Goal: Task Accomplishment & Management: Manage account settings

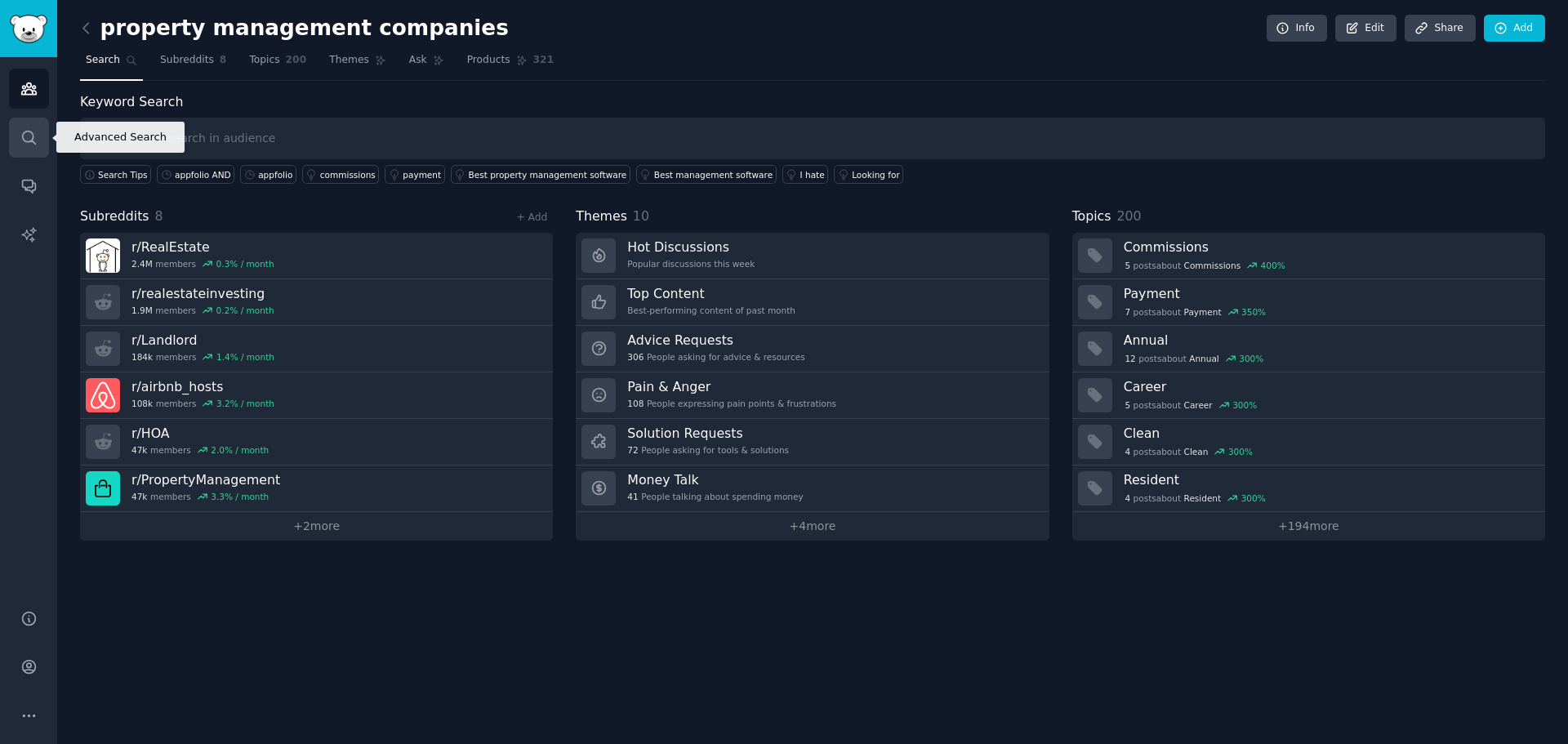
click at [39, 142] on link "Search" at bounding box center [29, 138] width 40 height 40
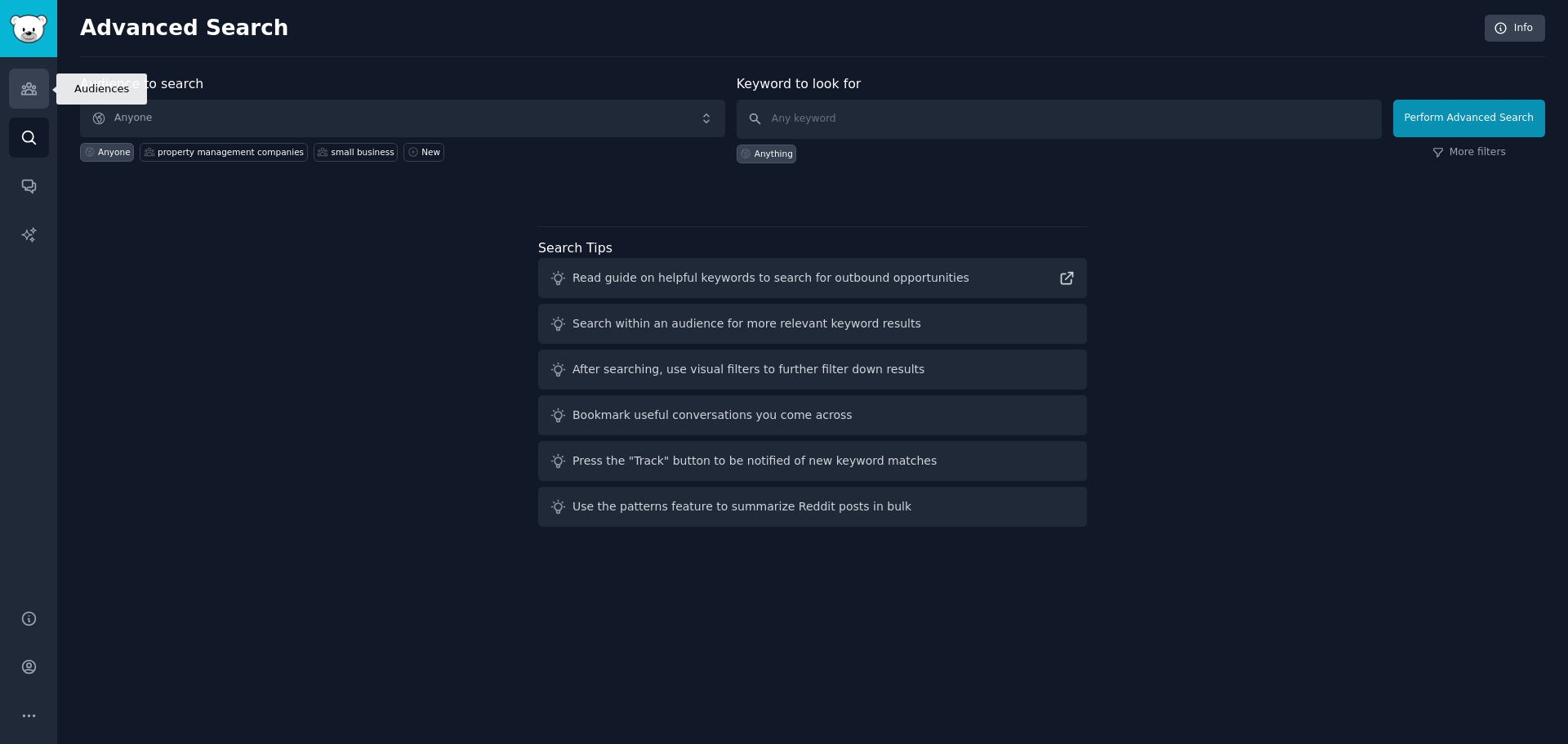
click at [38, 82] on link "Audiences" at bounding box center [29, 89] width 40 height 40
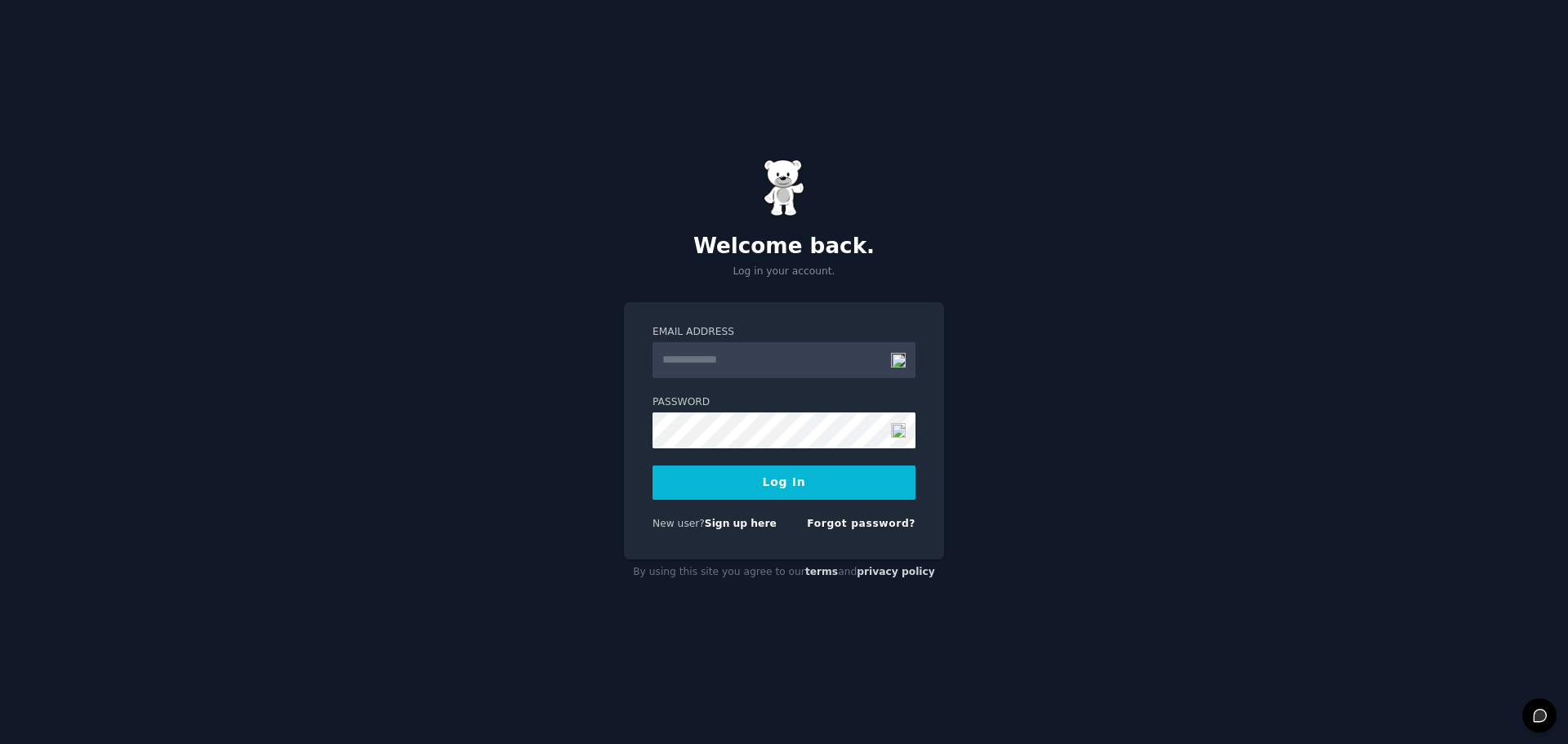
click at [752, 351] on input "Email Address" at bounding box center [783, 360] width 263 height 36
type input "**********"
click at [787, 490] on button "Log In" at bounding box center [783, 483] width 263 height 35
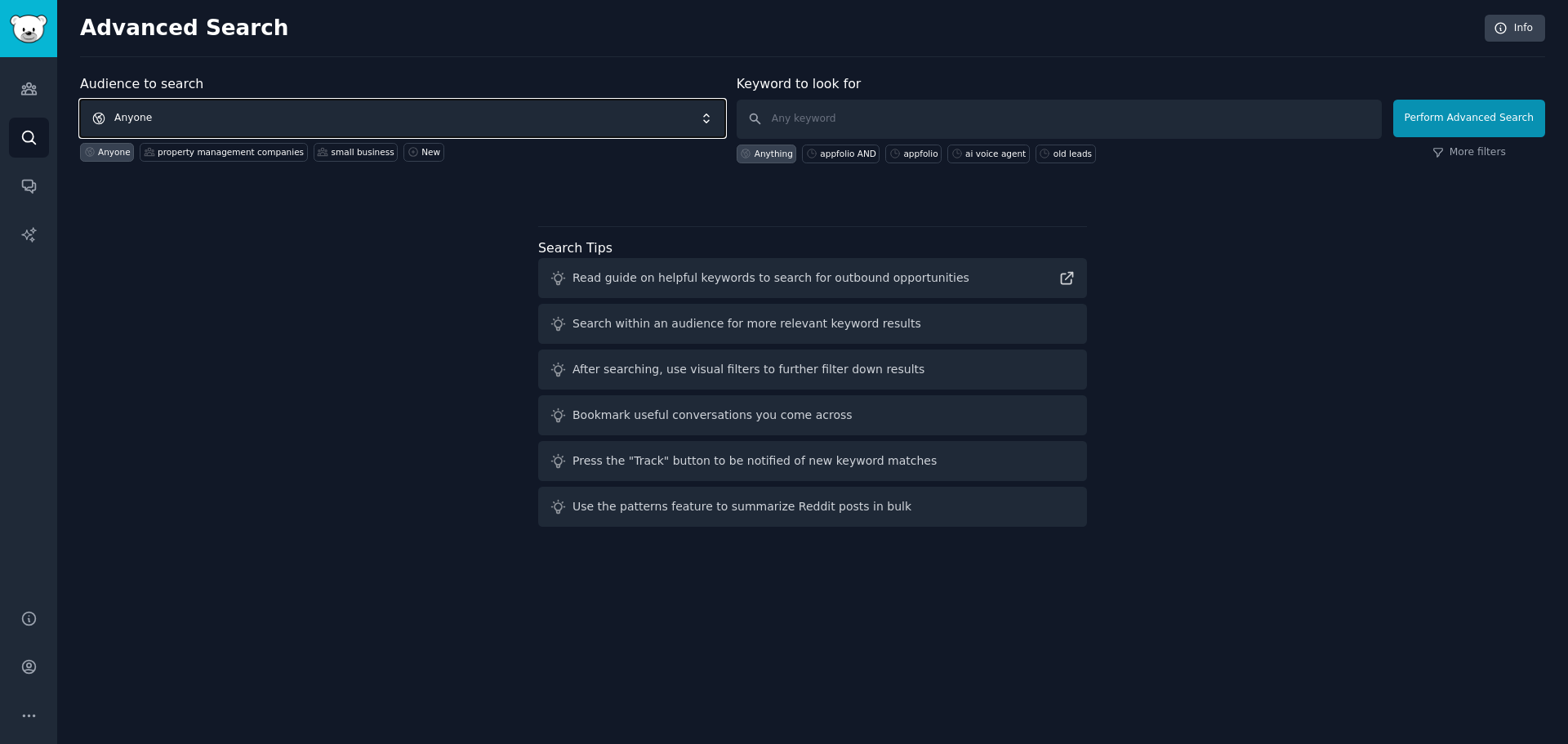
click at [283, 116] on span "Anyone" at bounding box center [402, 118] width 645 height 38
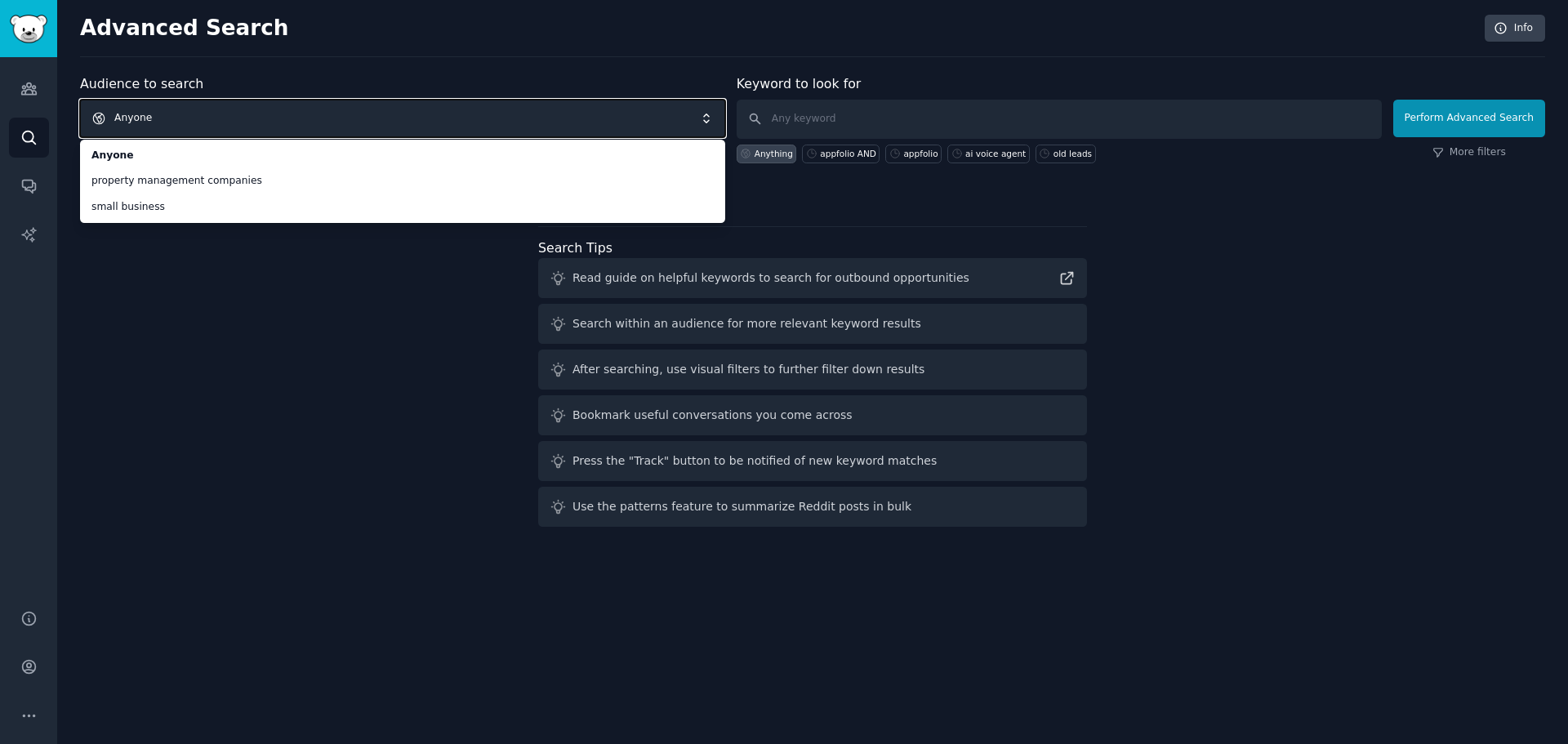
click at [145, 384] on div "Audience to search Anyone Anyone property management companies small business A…" at bounding box center [812, 303] width 1465 height 459
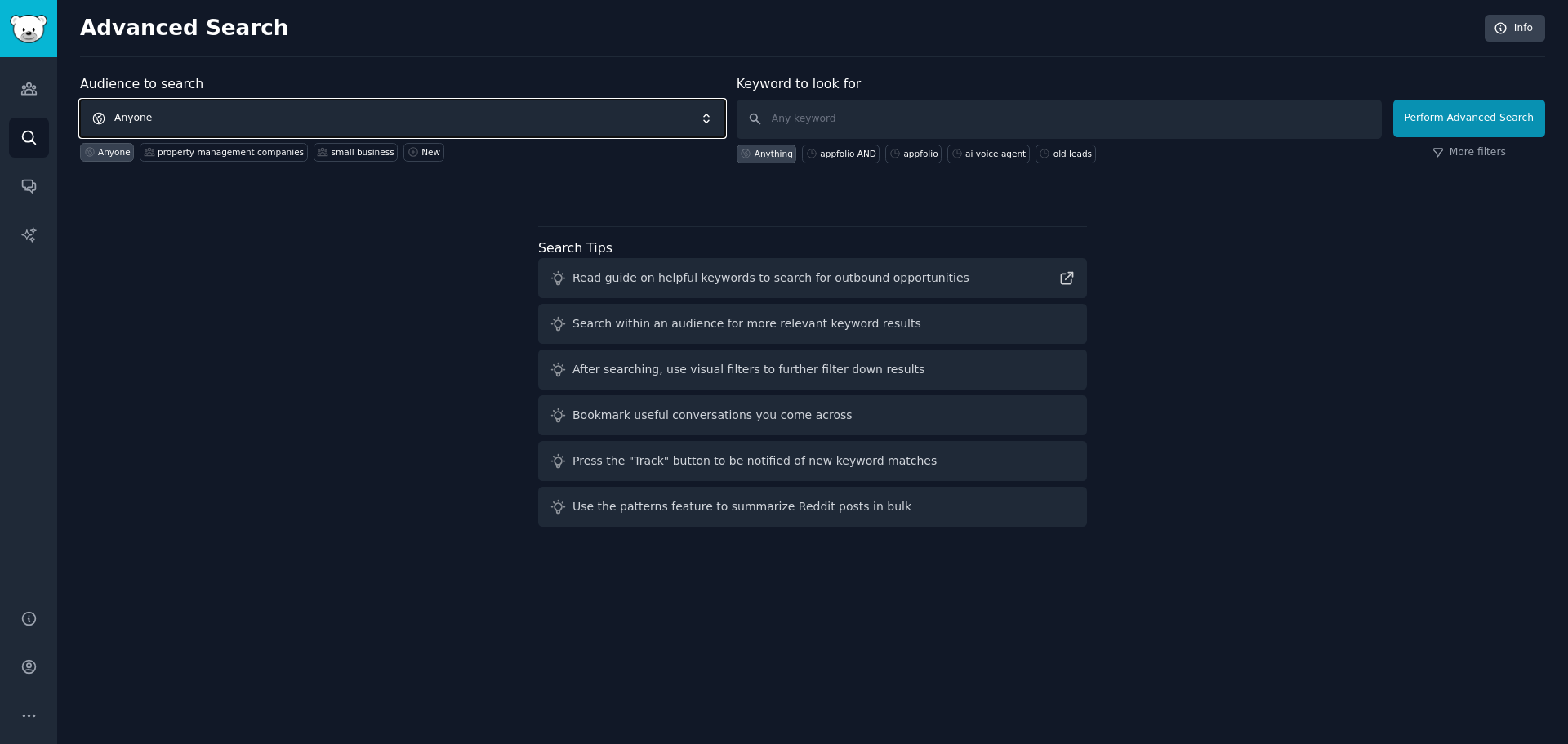
click at [715, 117] on span "Anyone" at bounding box center [402, 118] width 645 height 38
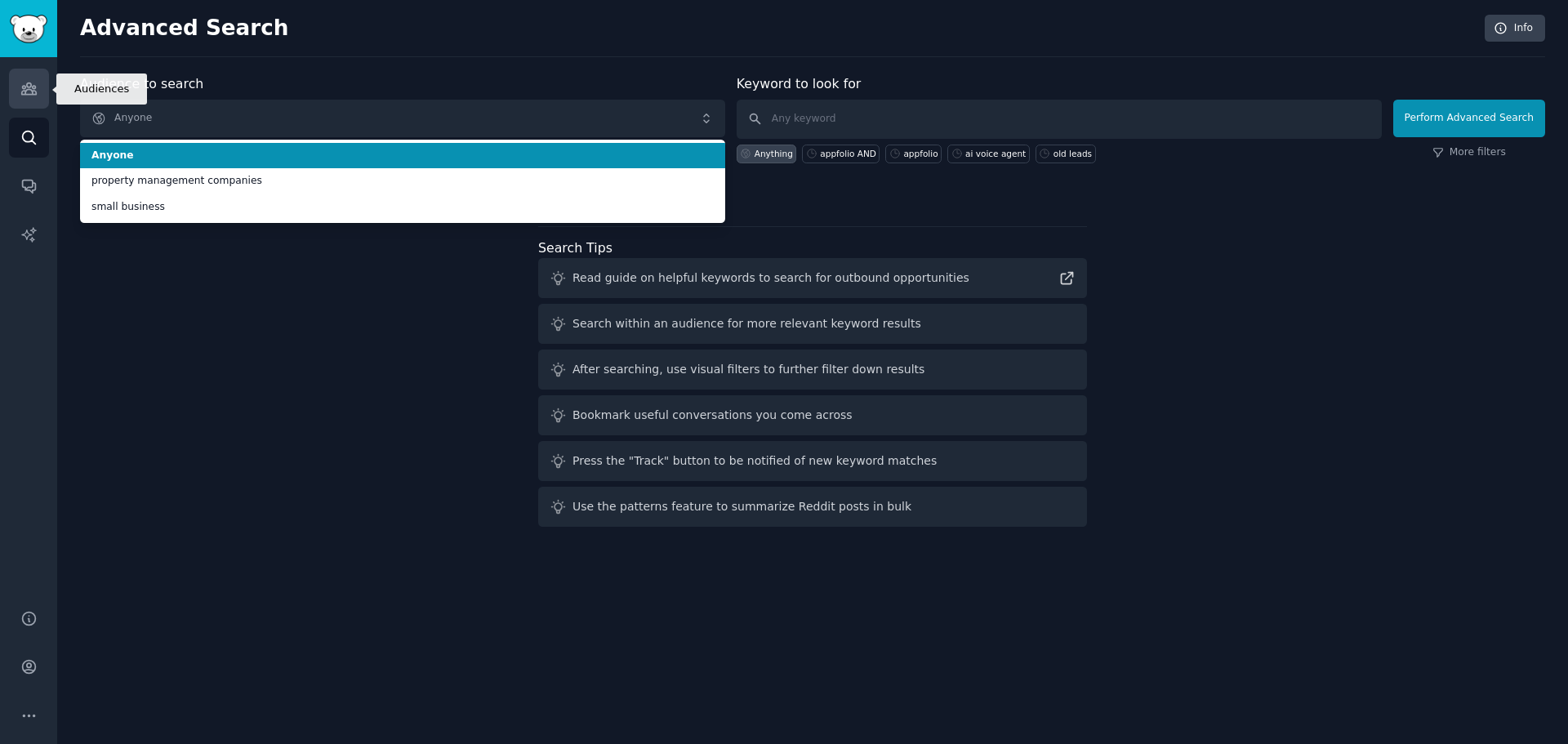
click at [15, 95] on link "Audiences" at bounding box center [29, 89] width 40 height 40
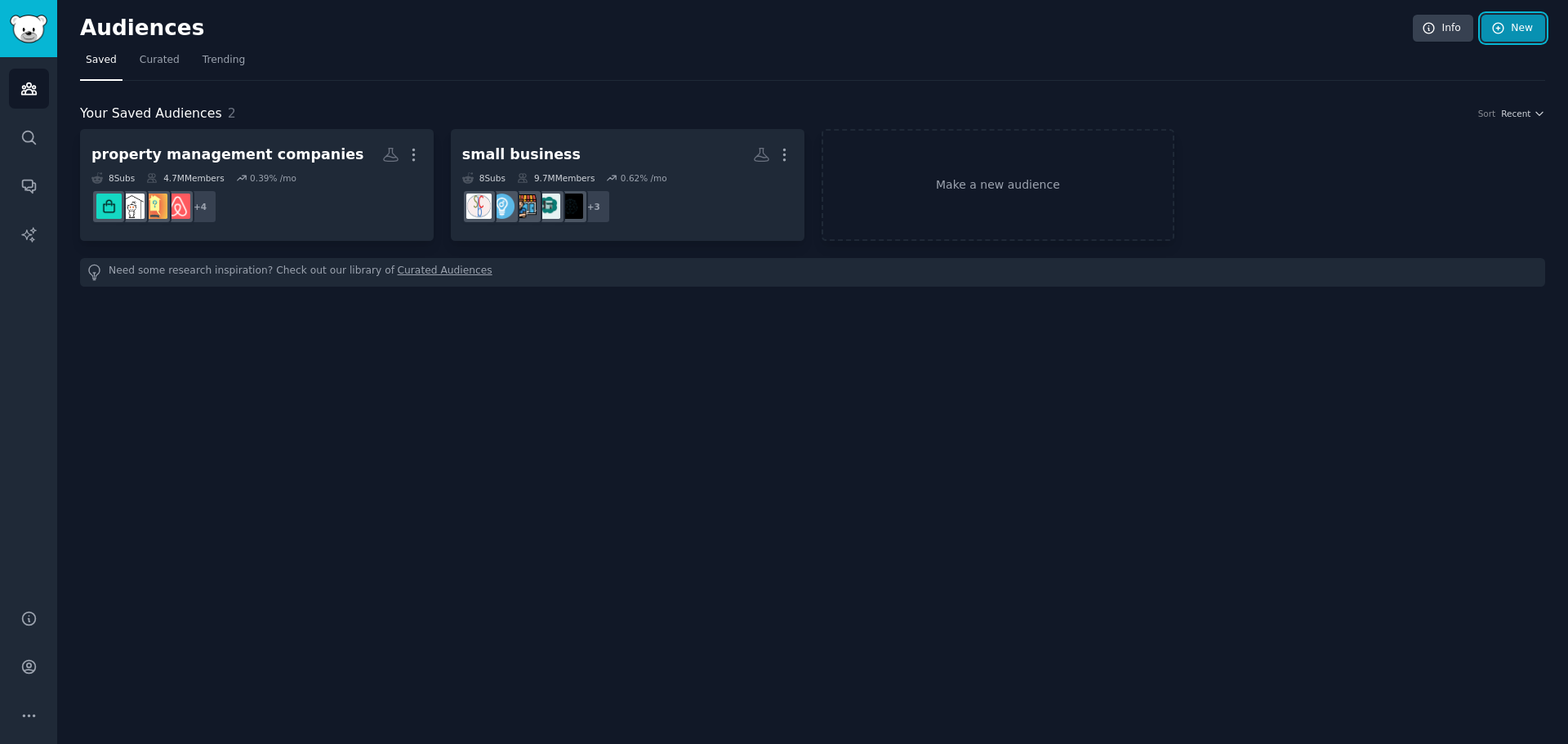
click at [1525, 18] on link "New" at bounding box center [1513, 28] width 63 height 28
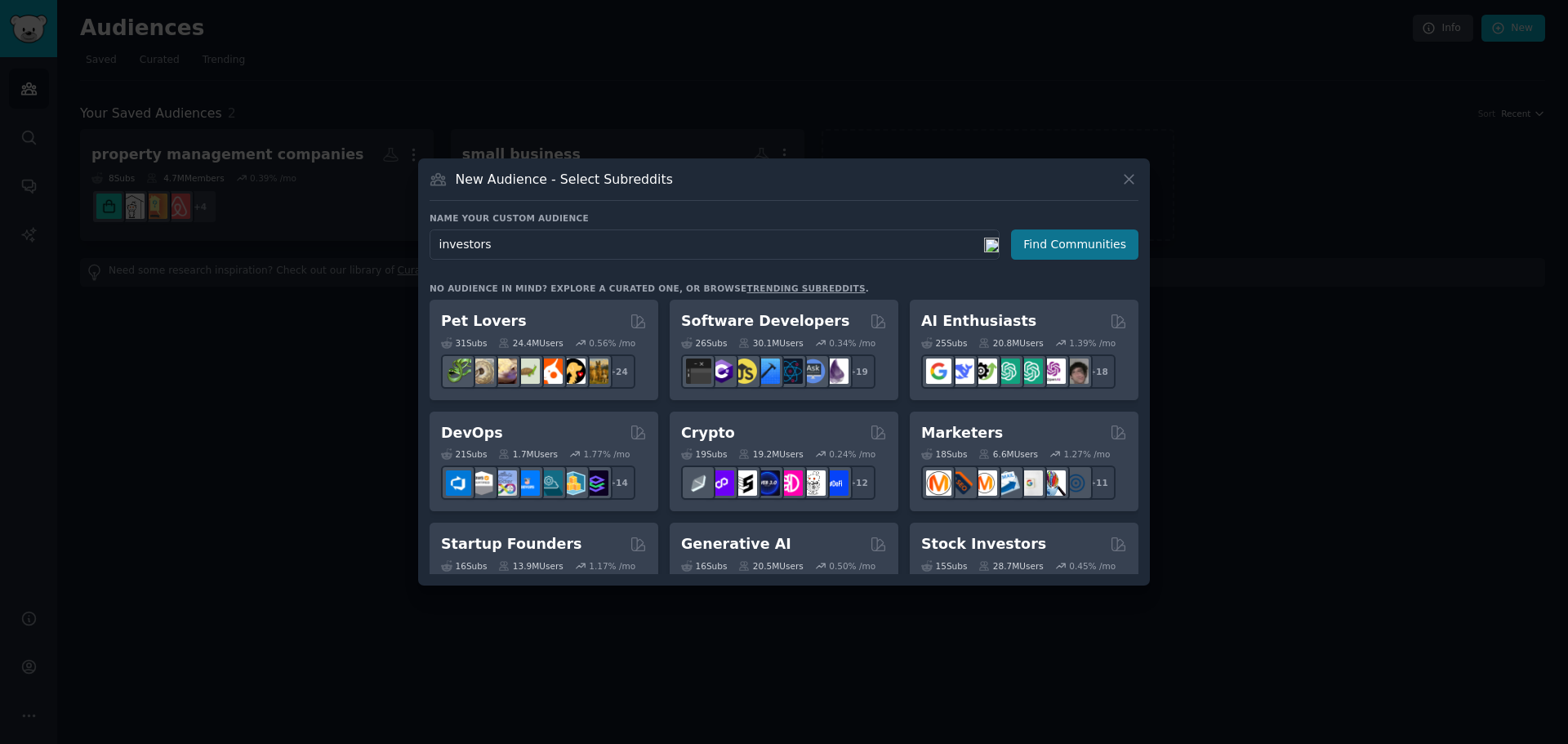
type input "investors"
click at [1074, 244] on button "Find Communities" at bounding box center [1075, 244] width 127 height 30
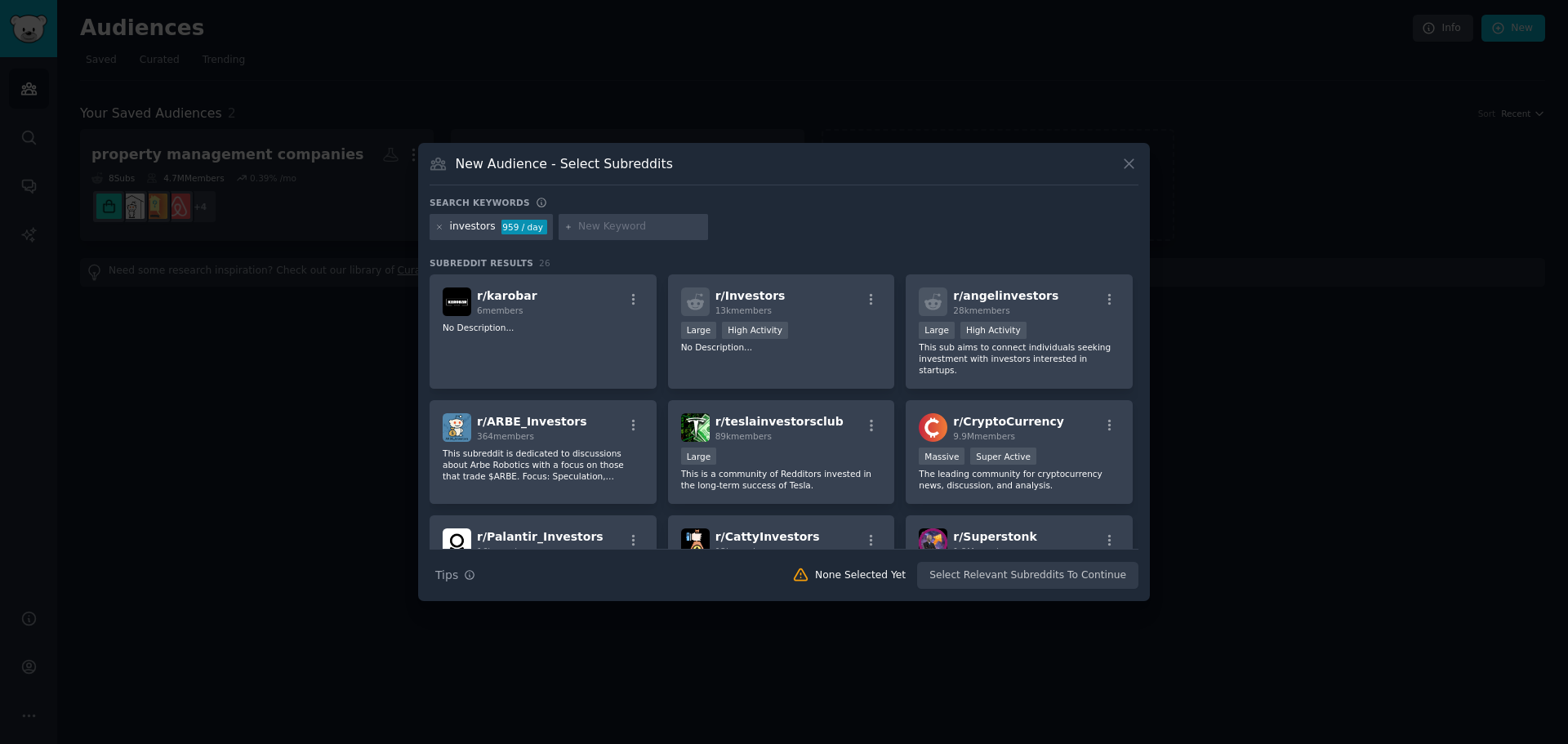
click at [612, 226] on input "text" at bounding box center [640, 226] width 124 height 14
type input "land investing"
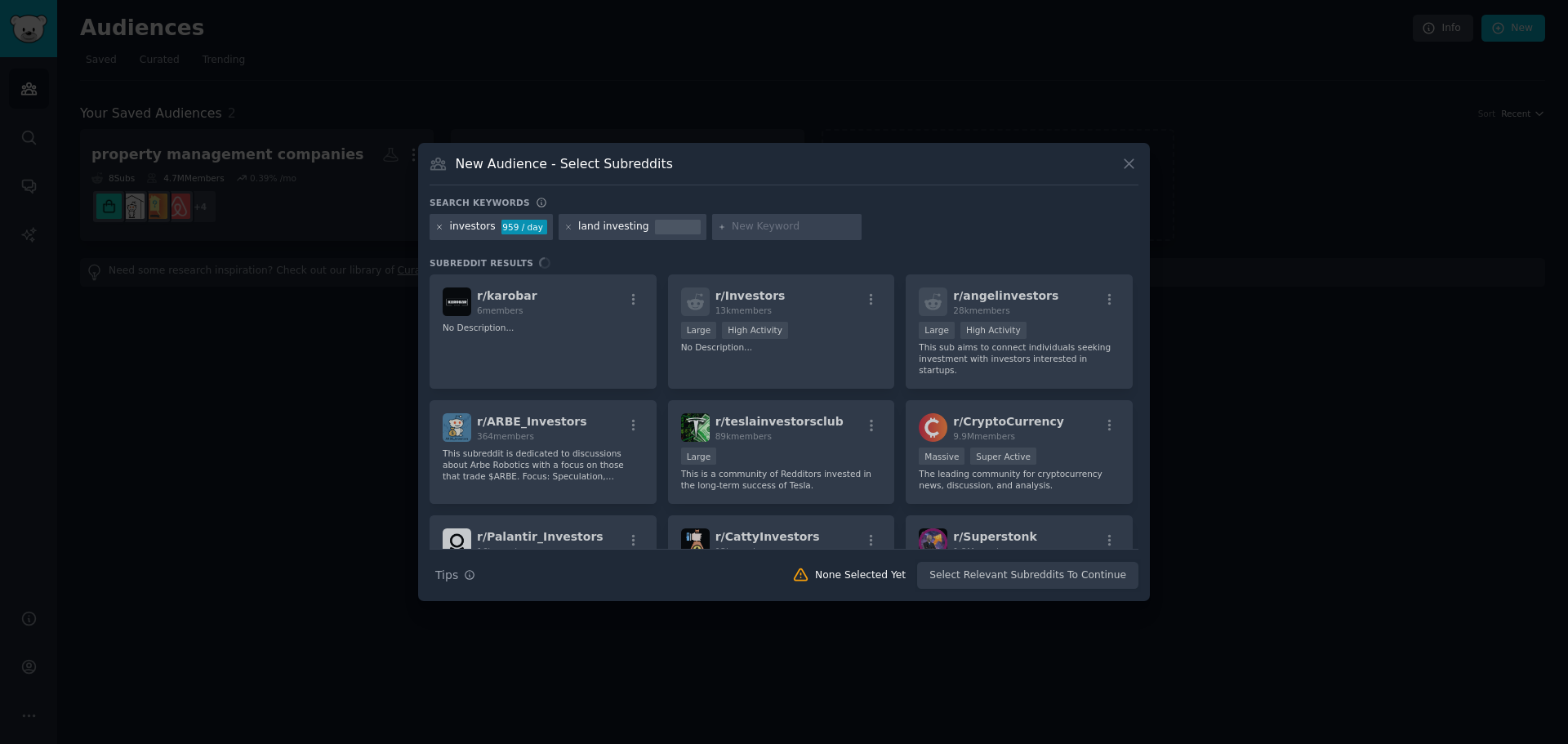
click at [440, 227] on icon at bounding box center [440, 226] width 4 height 4
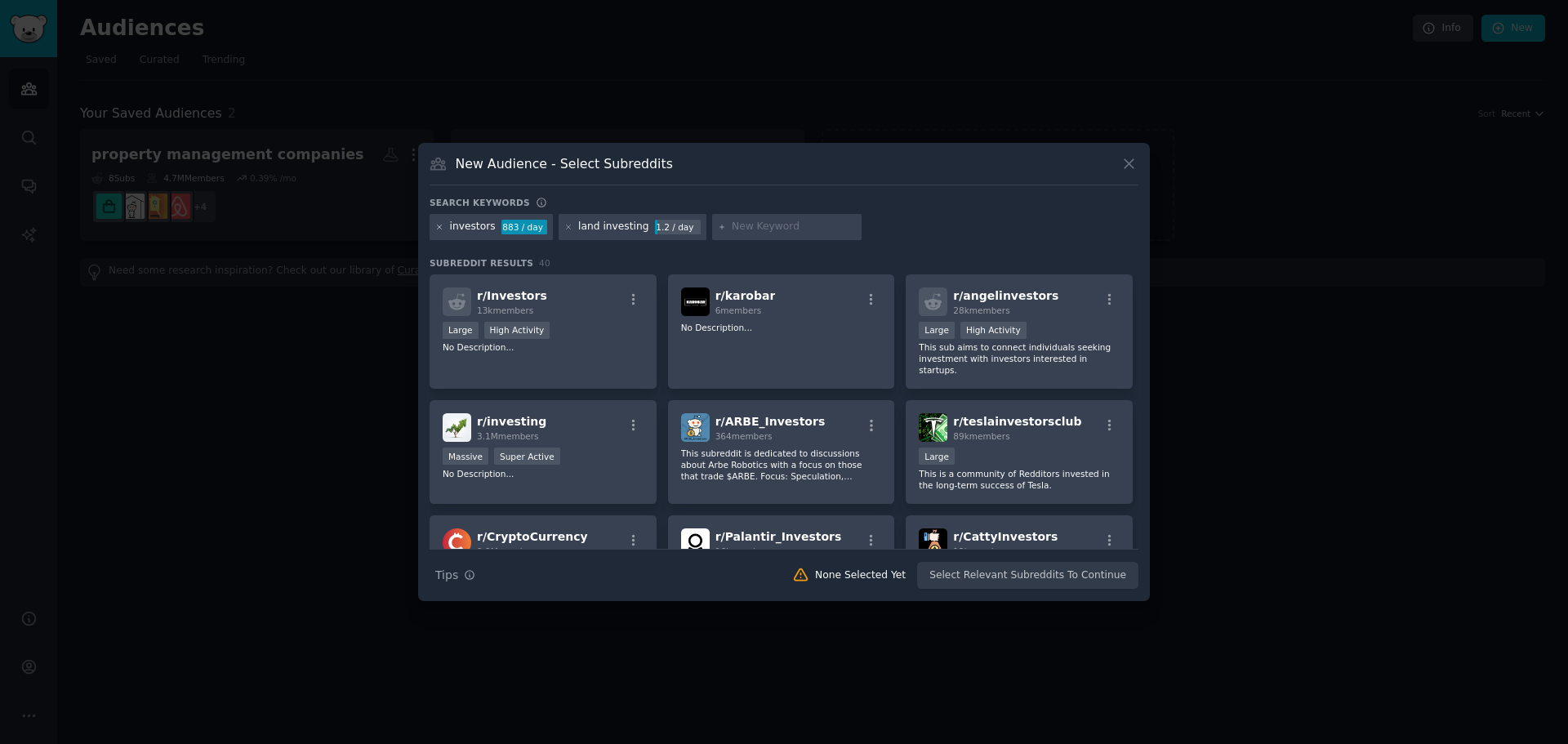
click at [439, 223] on icon at bounding box center [440, 227] width 9 height 9
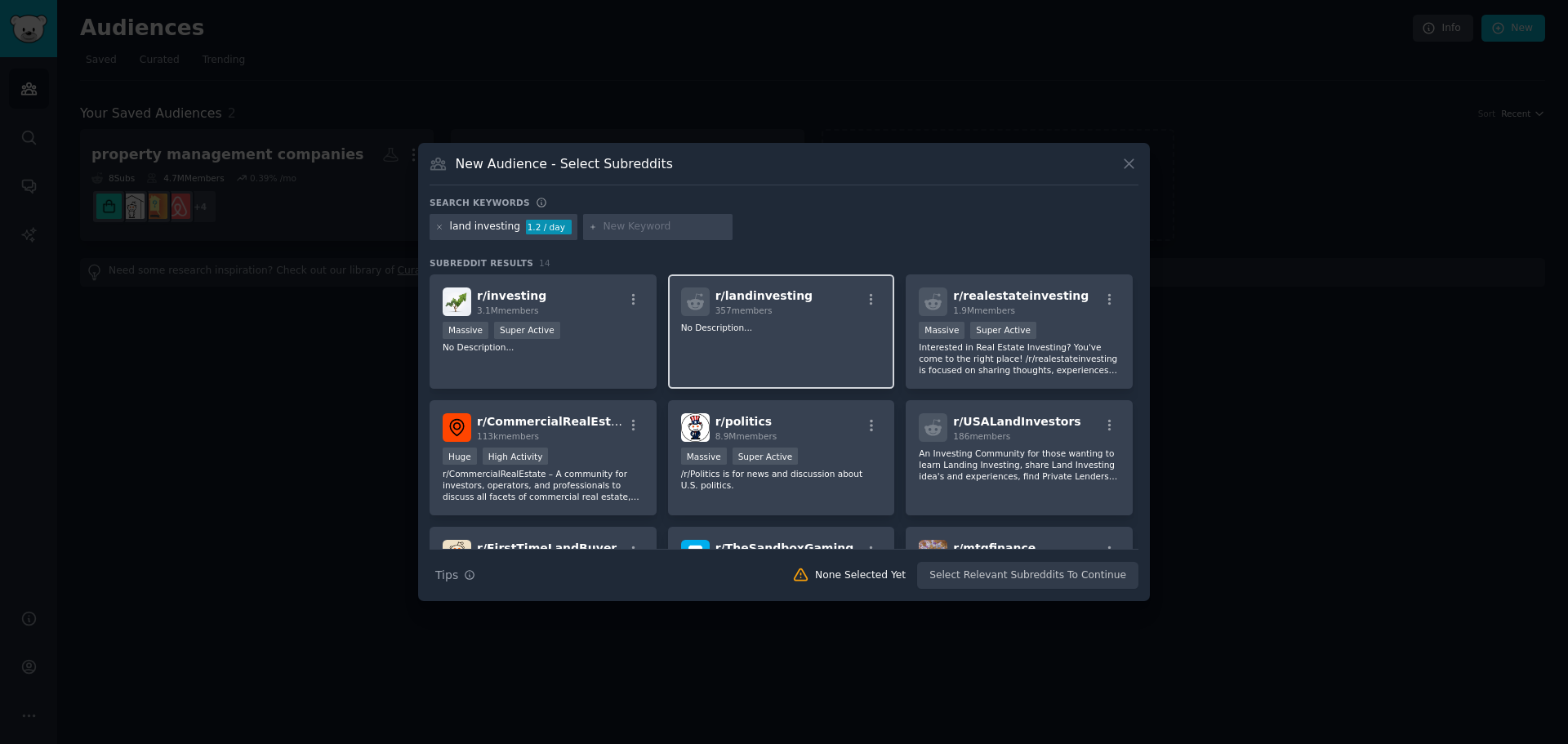
click at [775, 321] on p "No Description..." at bounding box center [781, 327] width 201 height 12
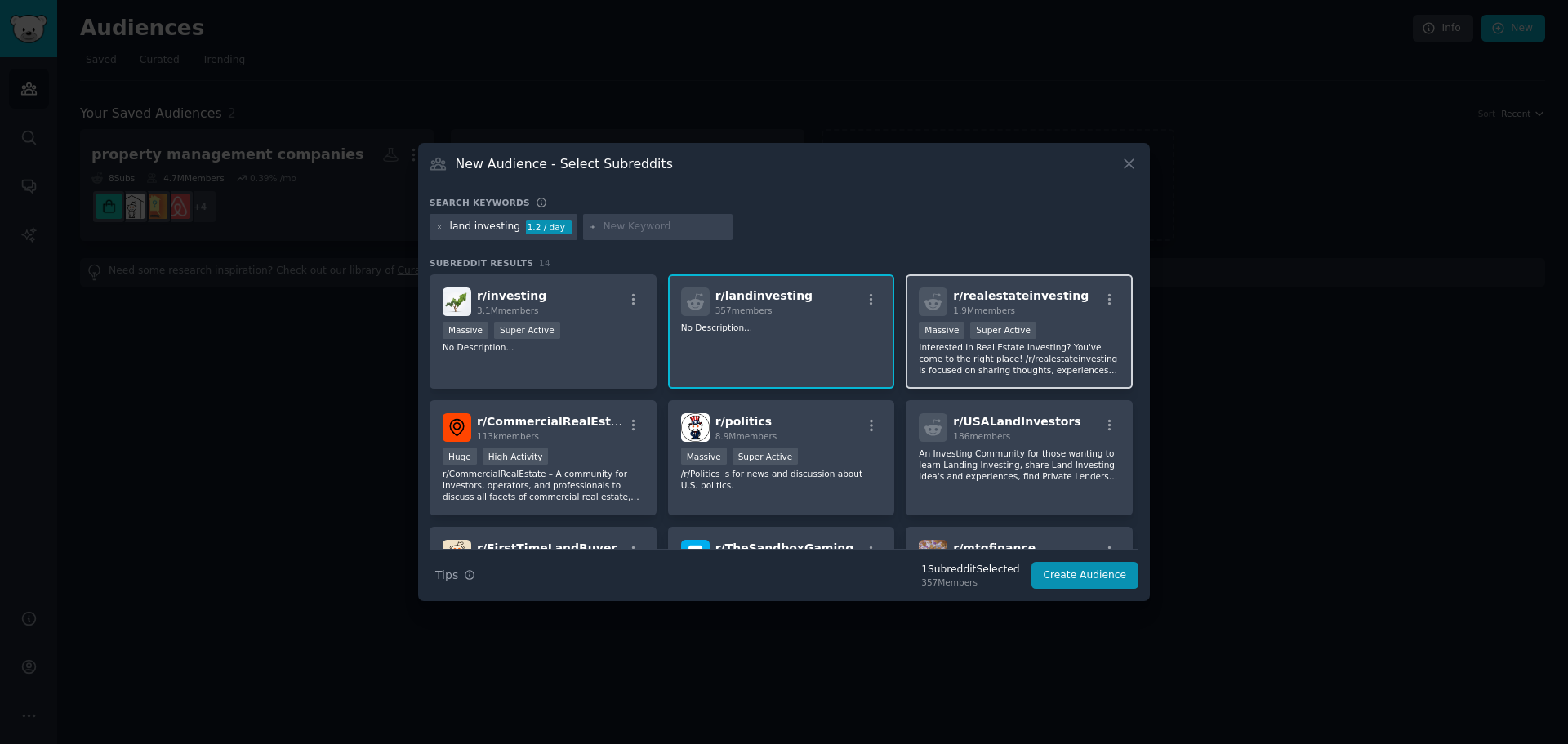
click at [1030, 338] on div ">= 95th percentile for submissions / day Massive Super Active" at bounding box center [1019, 331] width 201 height 20
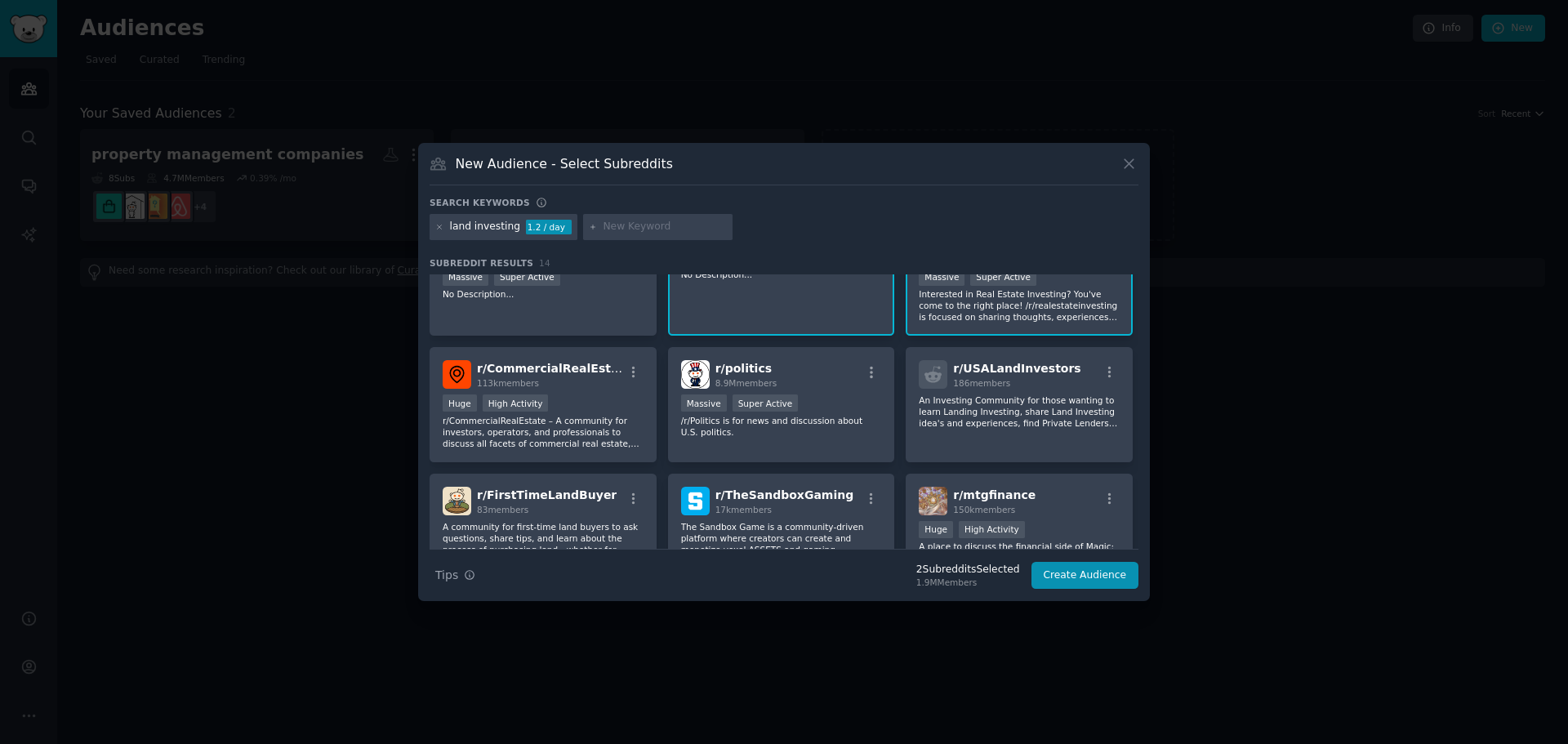
scroll to position [82, 0]
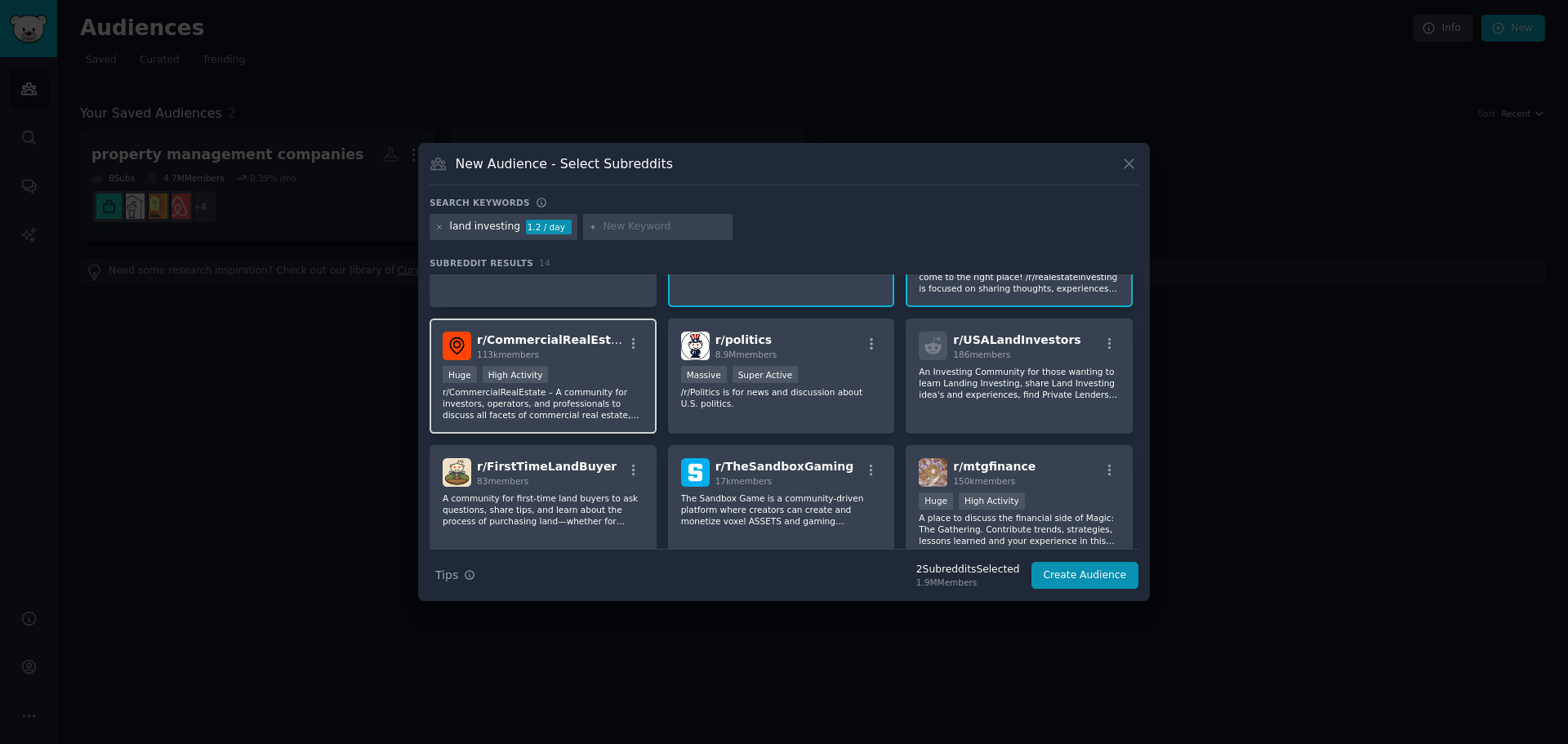
click at [601, 366] on div "Huge High Activity" at bounding box center [543, 375] width 201 height 20
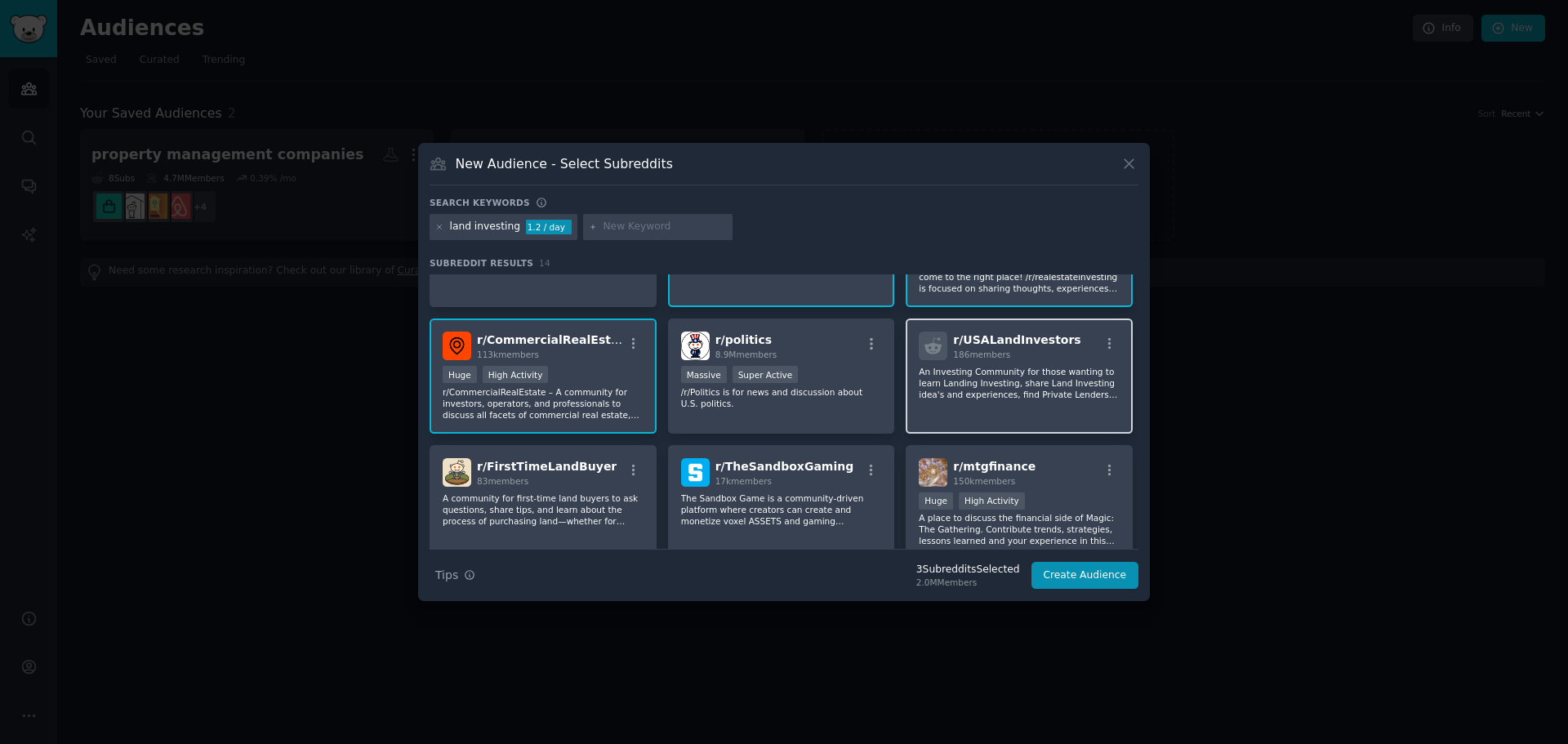
click at [1013, 383] on p "An Investing Community for those wanting to learn Landing Investing, share Land…" at bounding box center [1019, 383] width 201 height 35
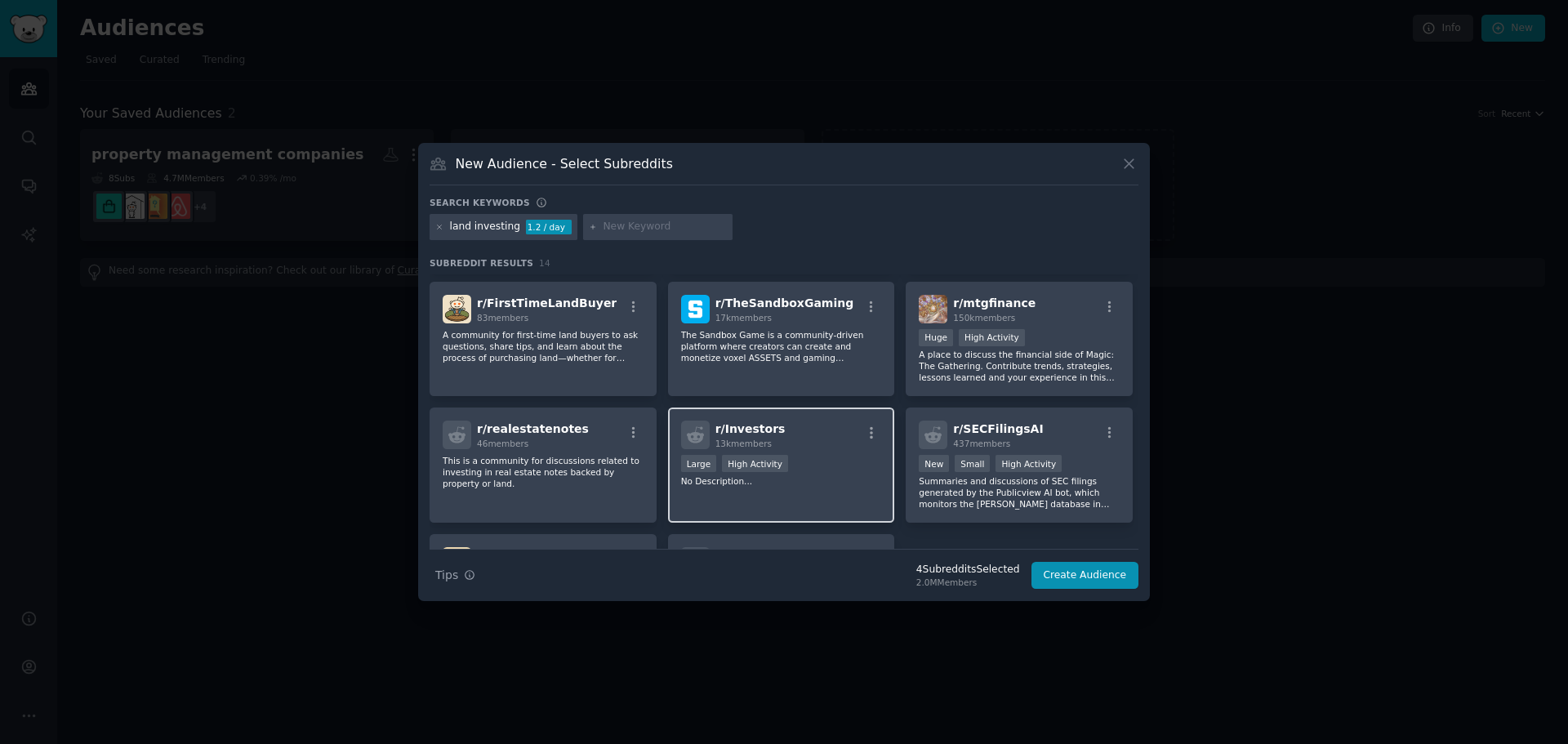
scroll to position [327, 0]
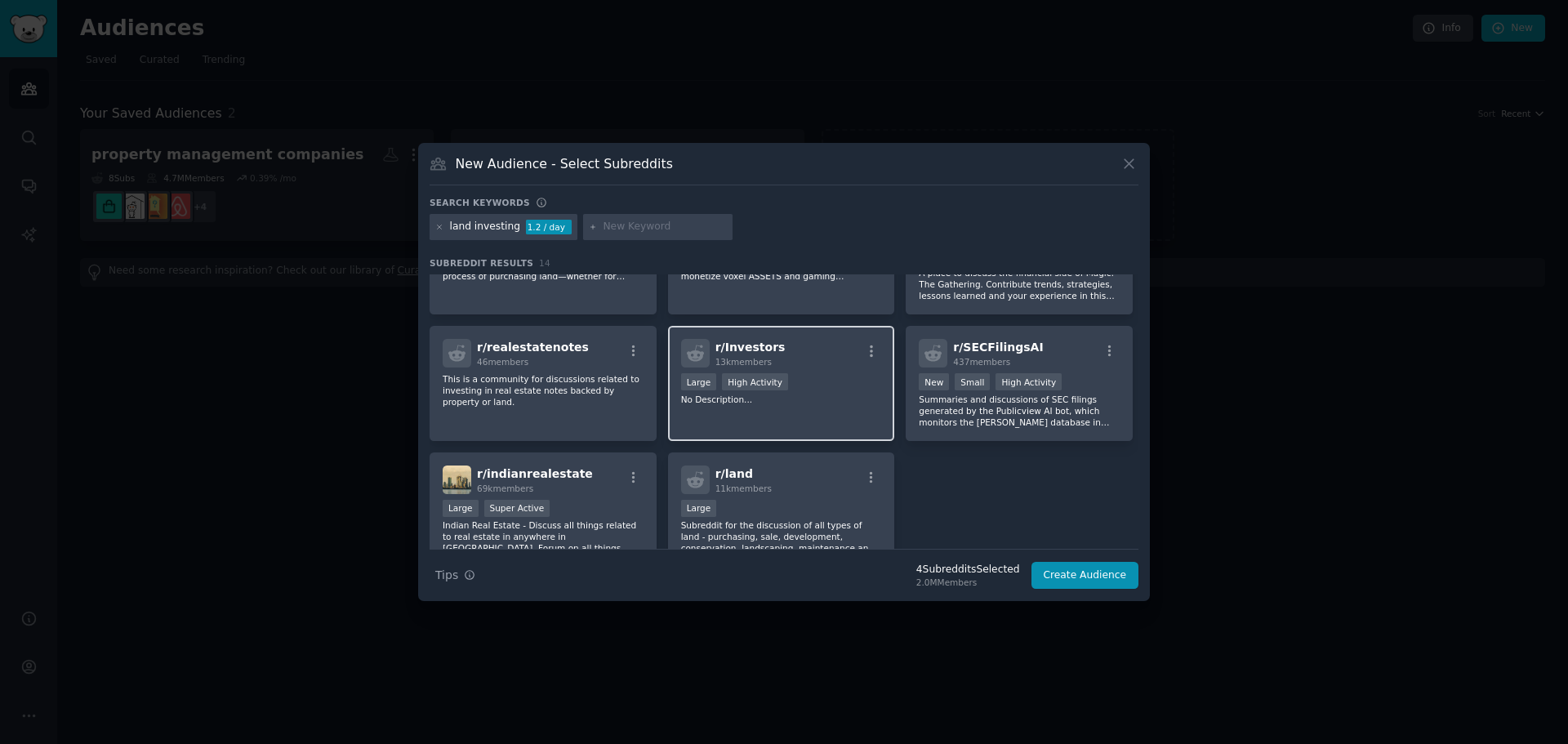
click at [793, 399] on p "No Description..." at bounding box center [781, 399] width 201 height 12
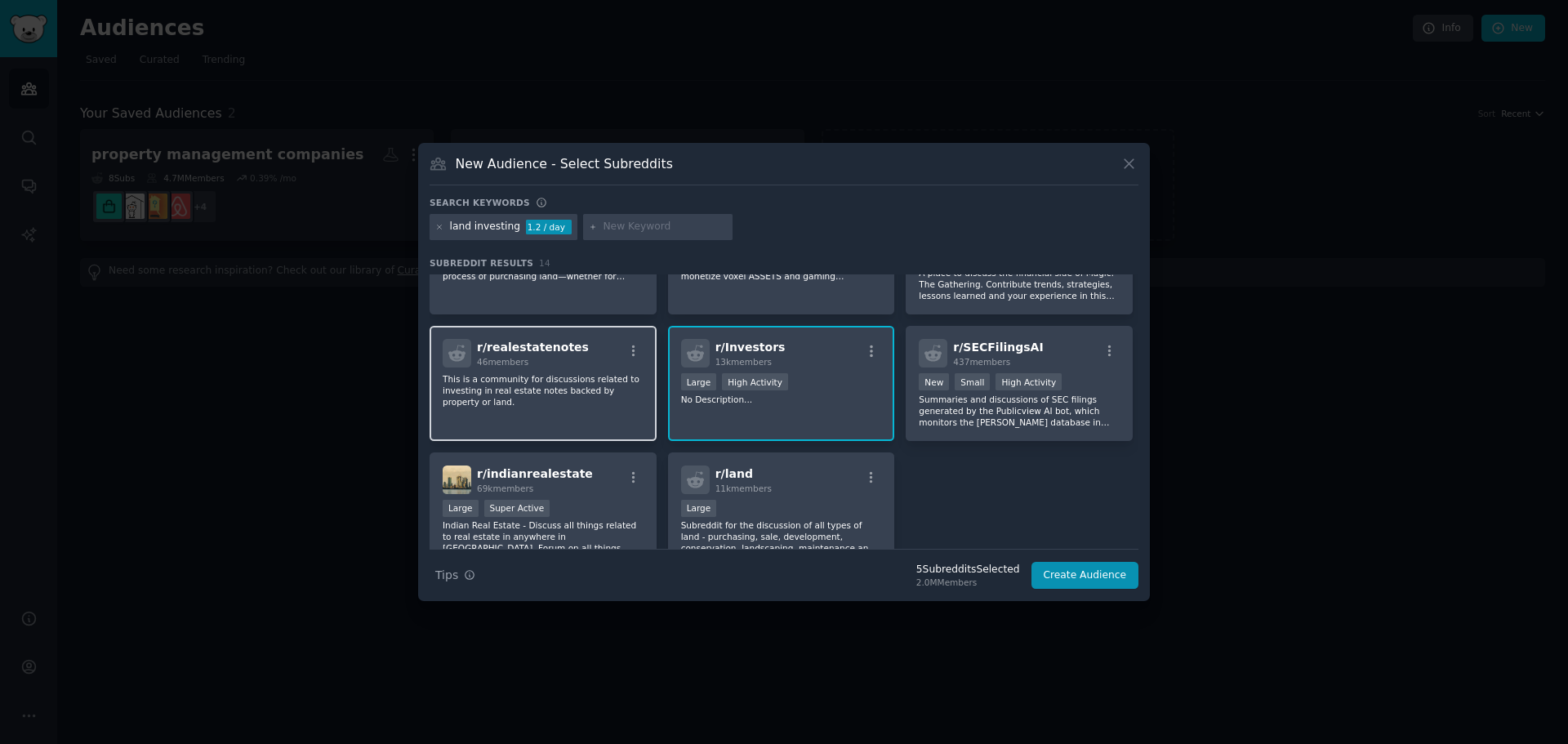
click at [587, 398] on p "This is a community for discussions related to investing in real estate notes b…" at bounding box center [543, 391] width 201 height 35
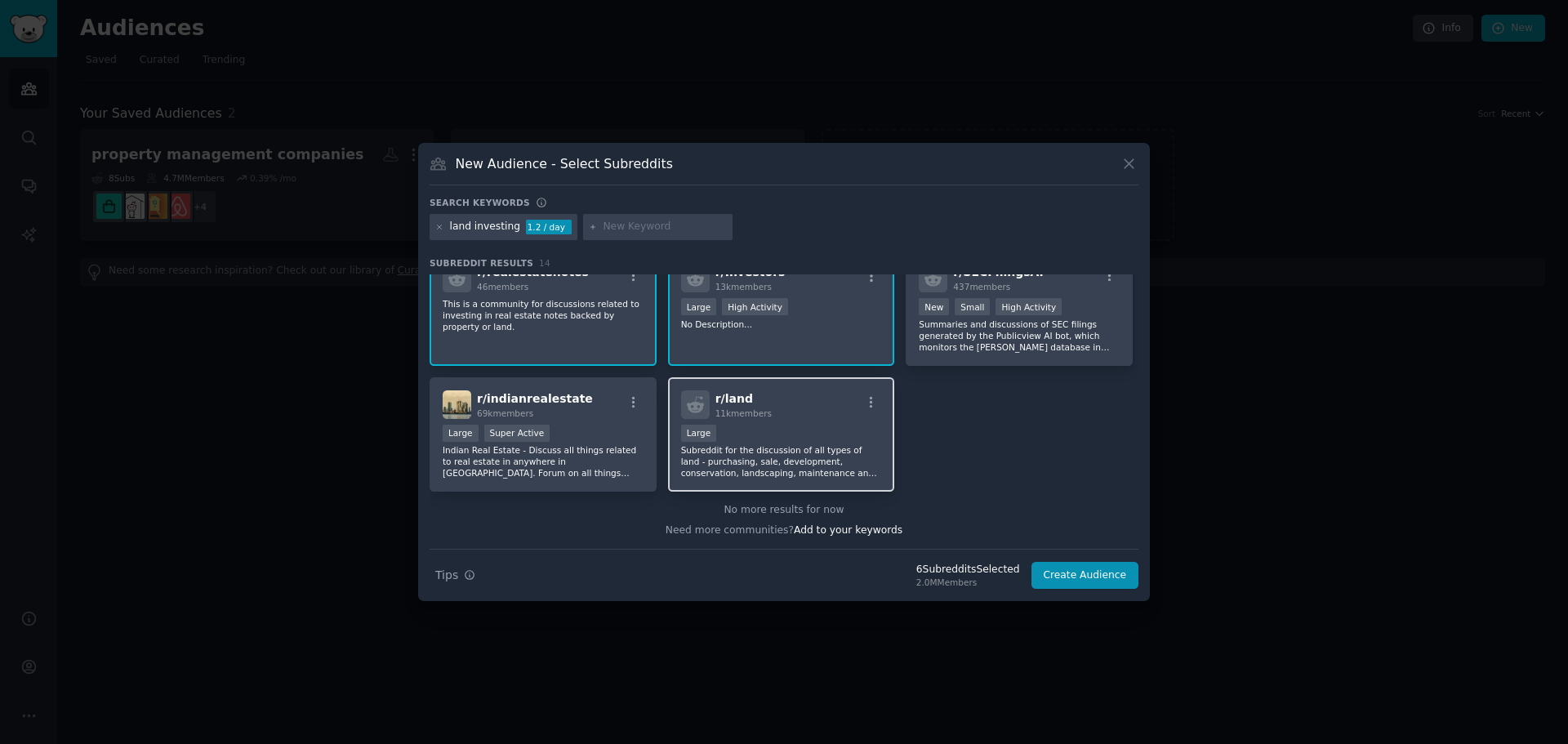
scroll to position [0, 0]
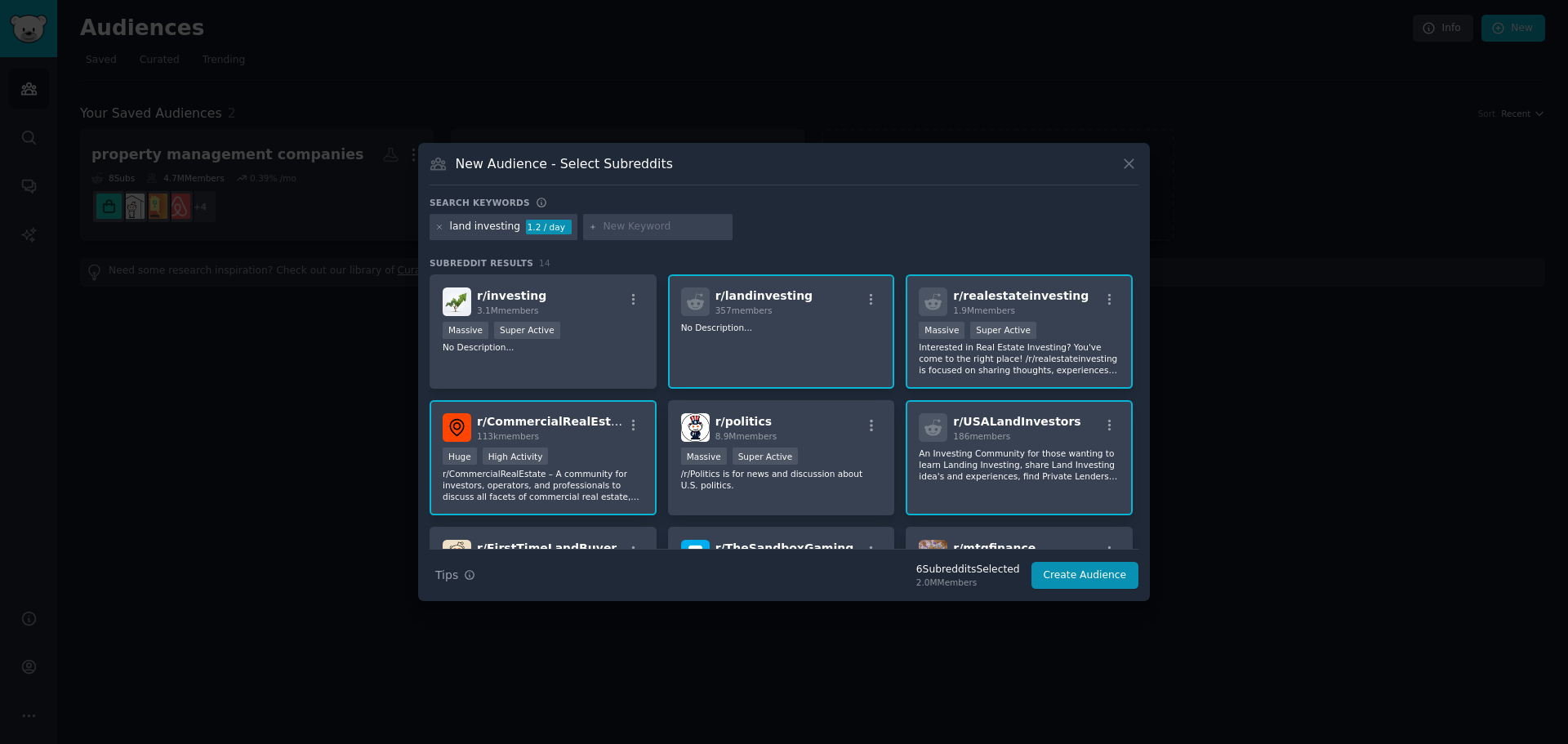
click at [651, 235] on div at bounding box center [658, 226] width 150 height 26
click at [655, 216] on div at bounding box center [658, 226] width 150 height 26
click at [631, 224] on input "text" at bounding box center [665, 226] width 124 height 14
type input "real estate investments"
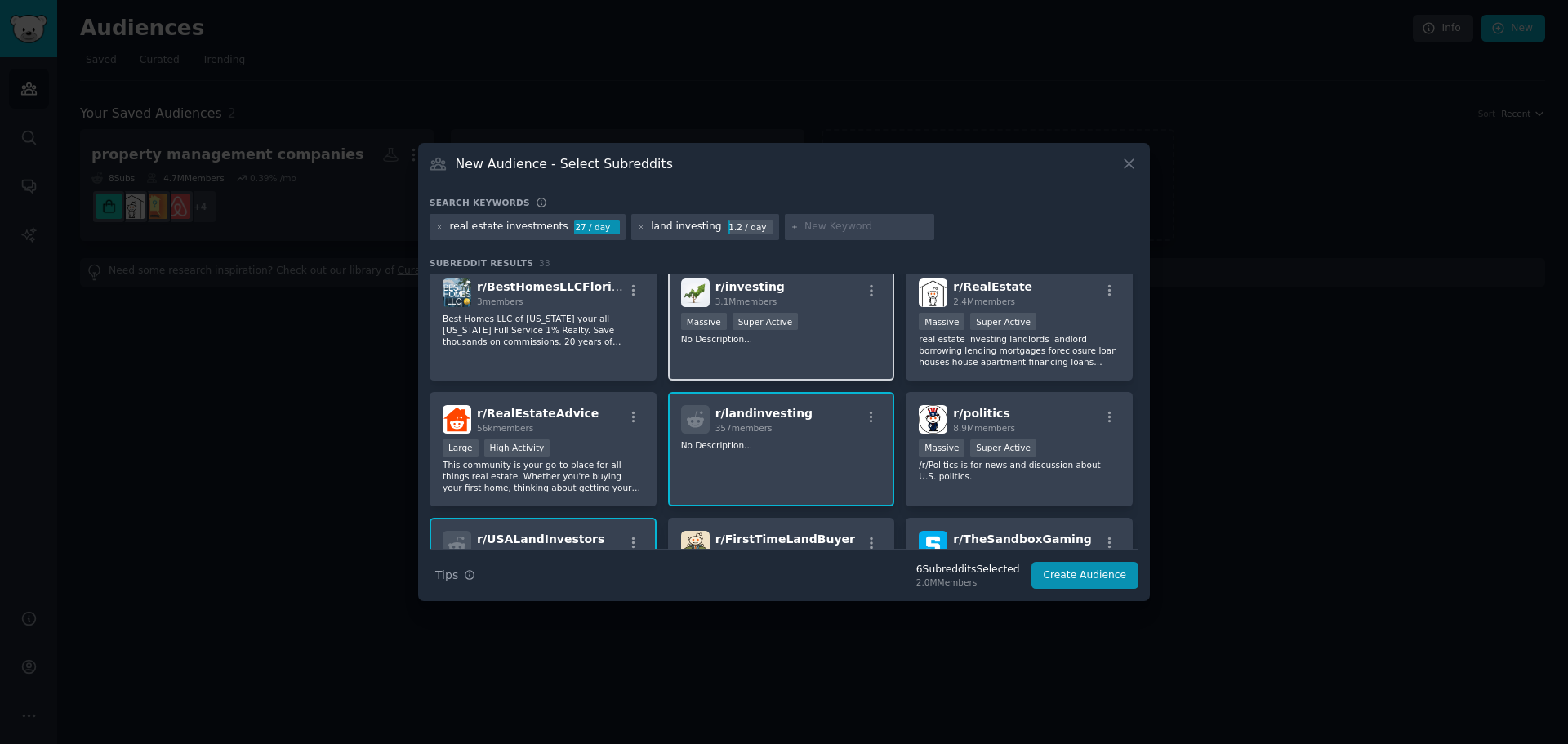
scroll to position [164, 0]
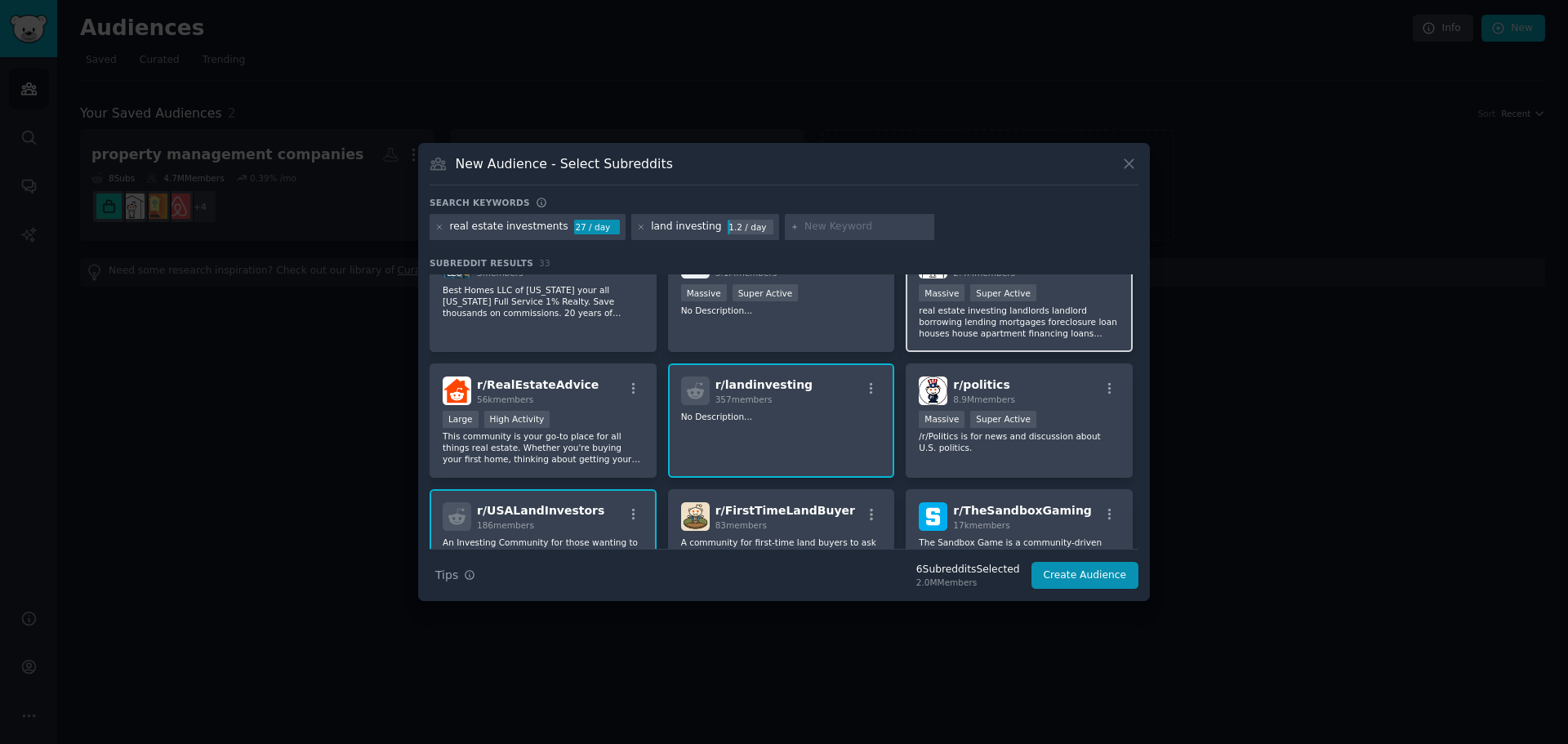
click at [1025, 312] on p "real estate investing landlords landlord borrowing lending mortgages foreclosur…" at bounding box center [1019, 322] width 201 height 35
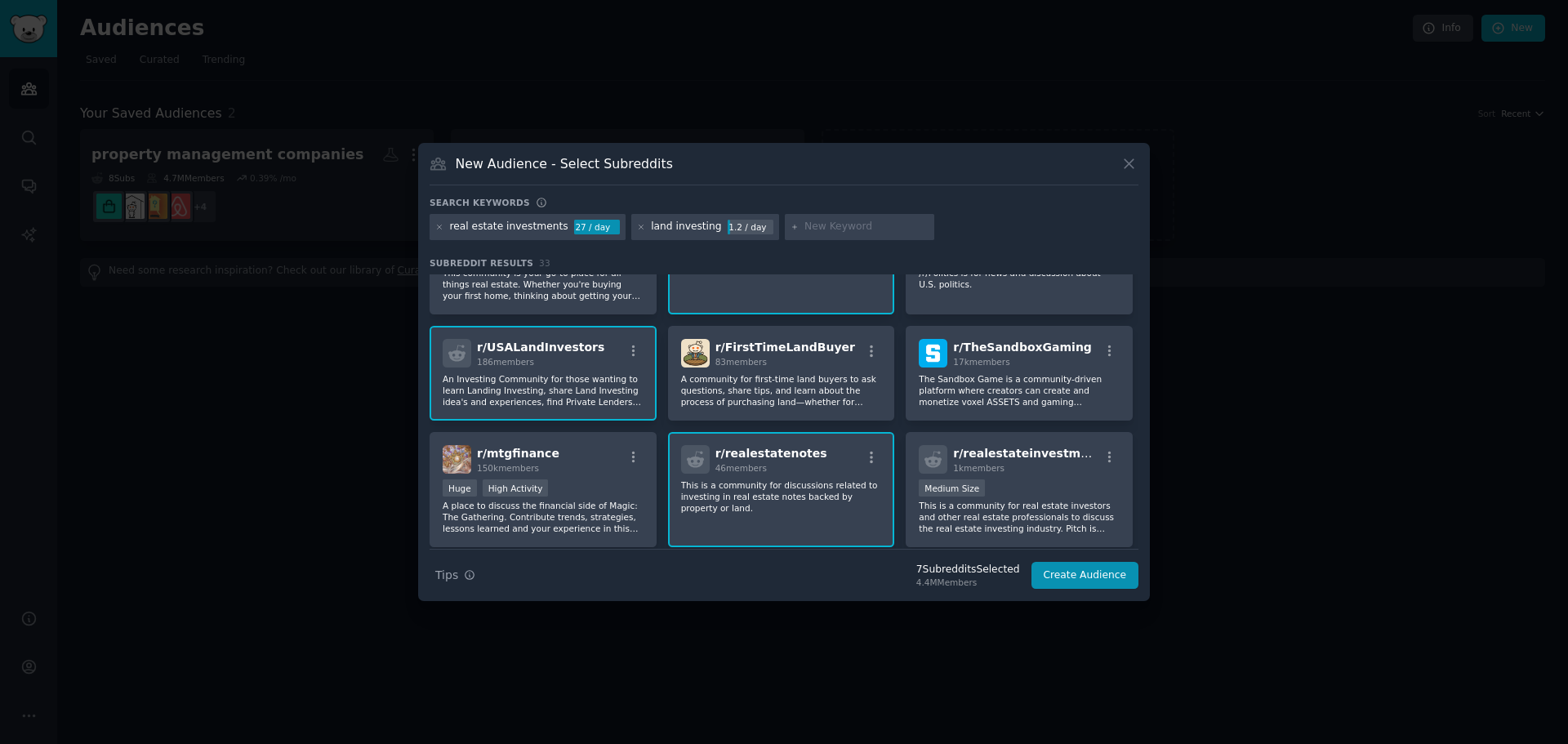
scroll to position [408, 0]
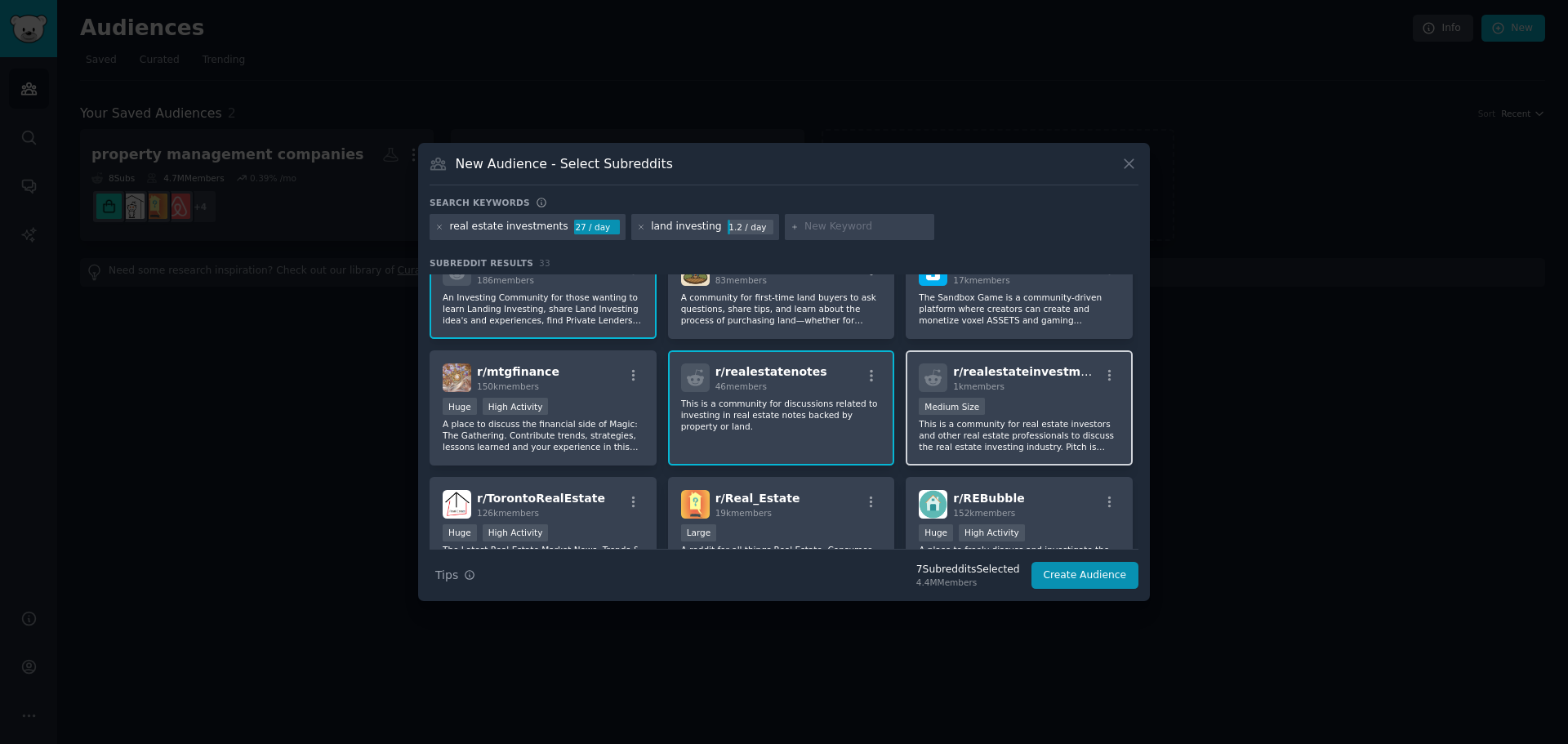
click at [983, 422] on p "This is a community for real estate investors and other real estate professiona…" at bounding box center [1019, 436] width 201 height 35
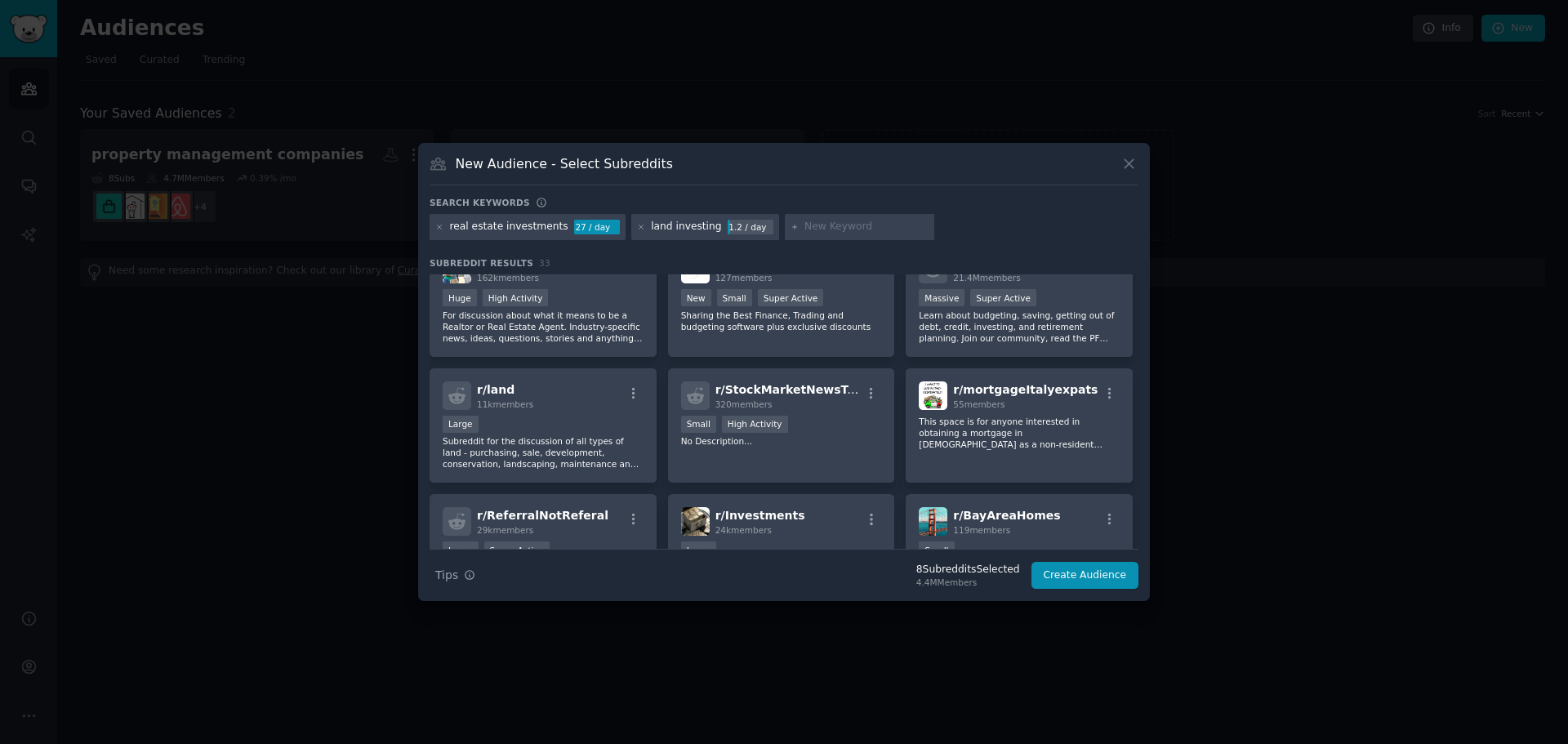
scroll to position [1063, 0]
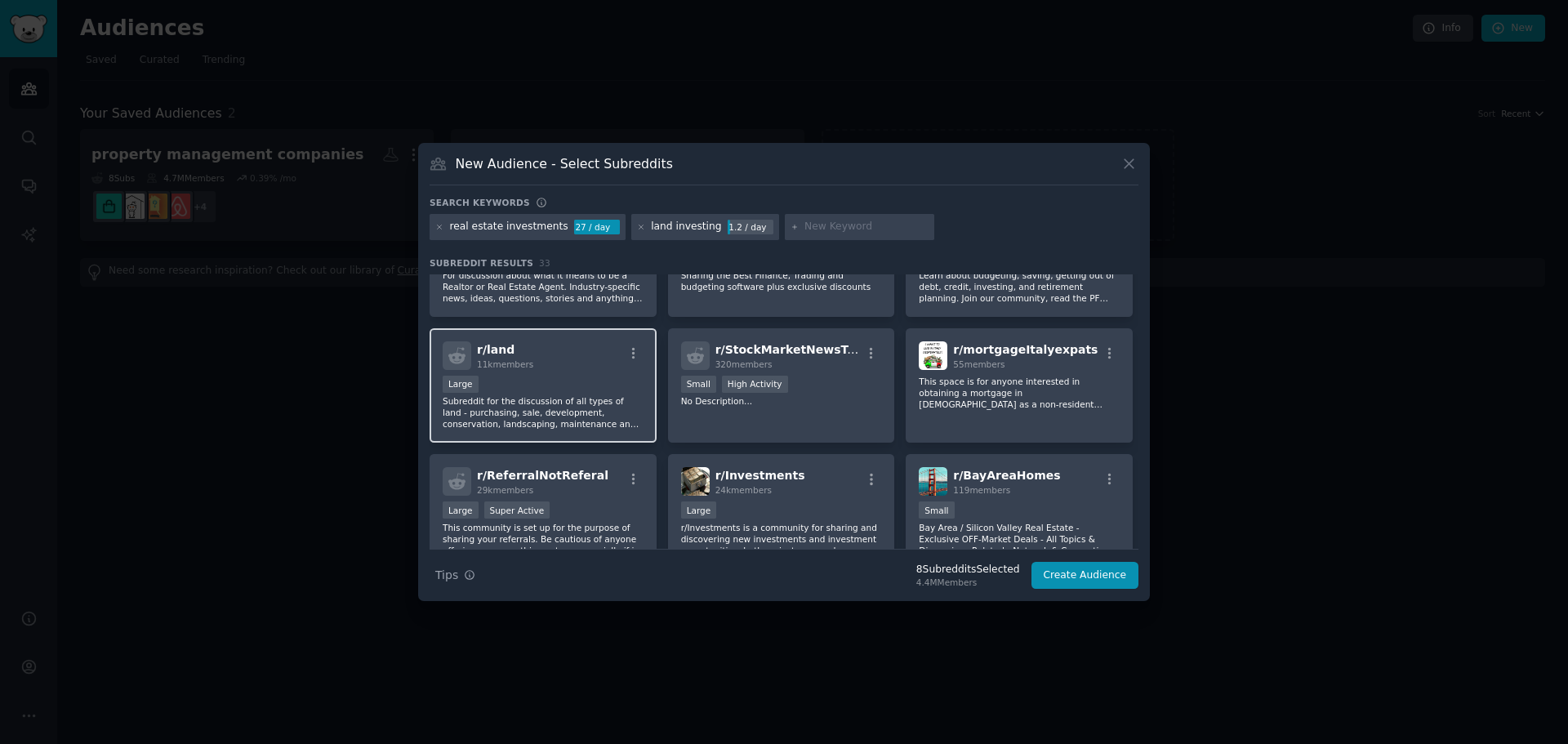
click at [538, 394] on div "Large" at bounding box center [543, 386] width 201 height 20
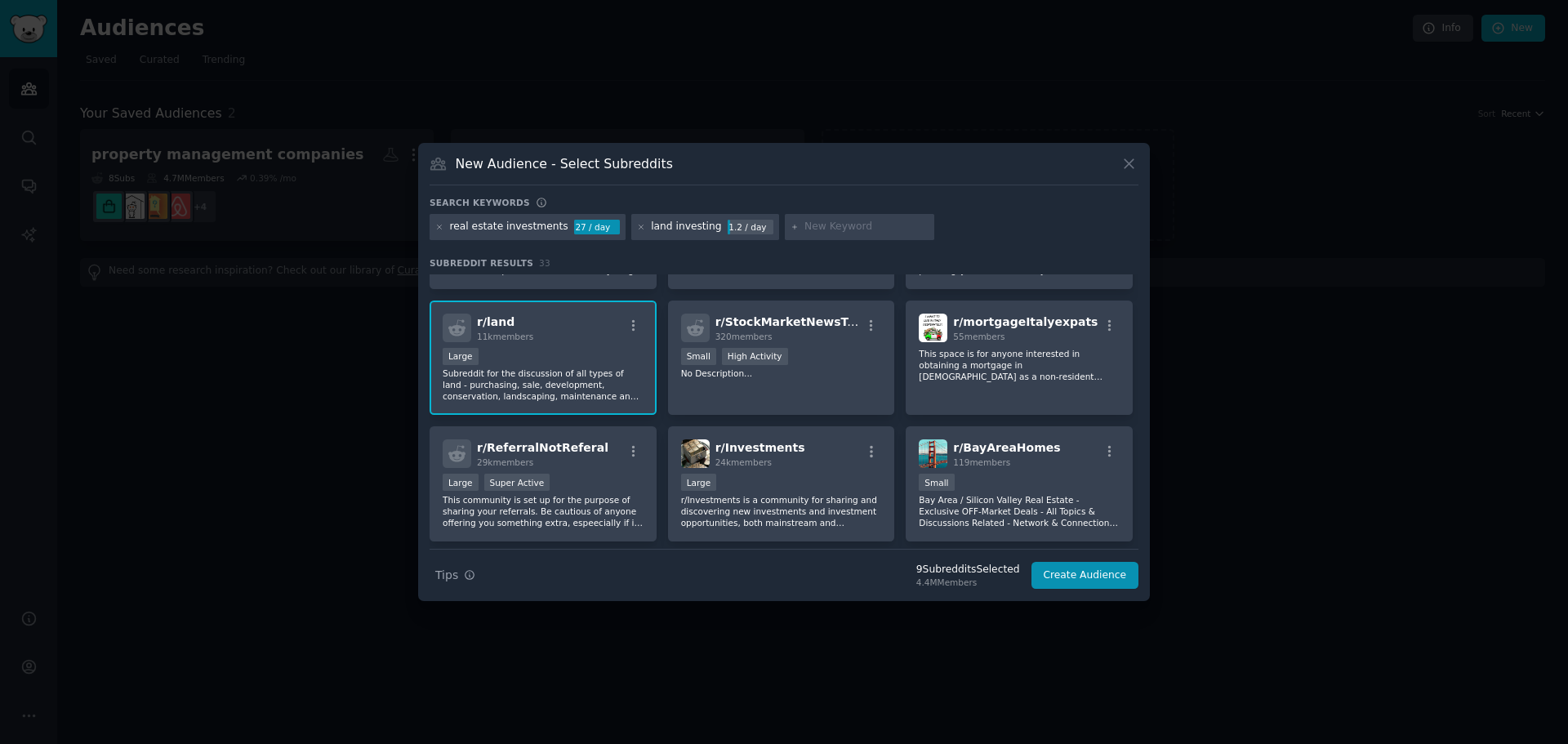
scroll to position [1140, 0]
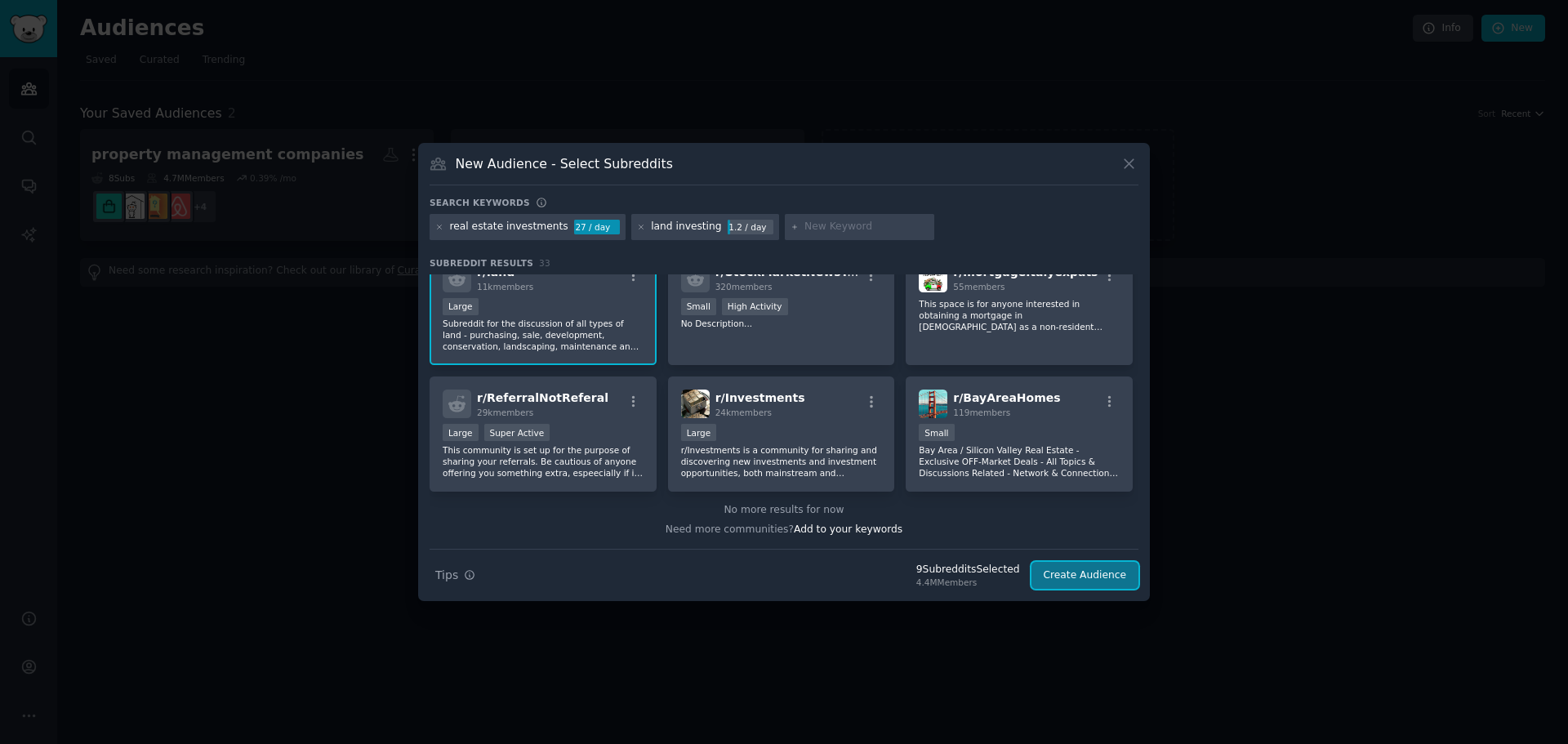
click at [1100, 581] on button "Create Audience" at bounding box center [1085, 576] width 108 height 28
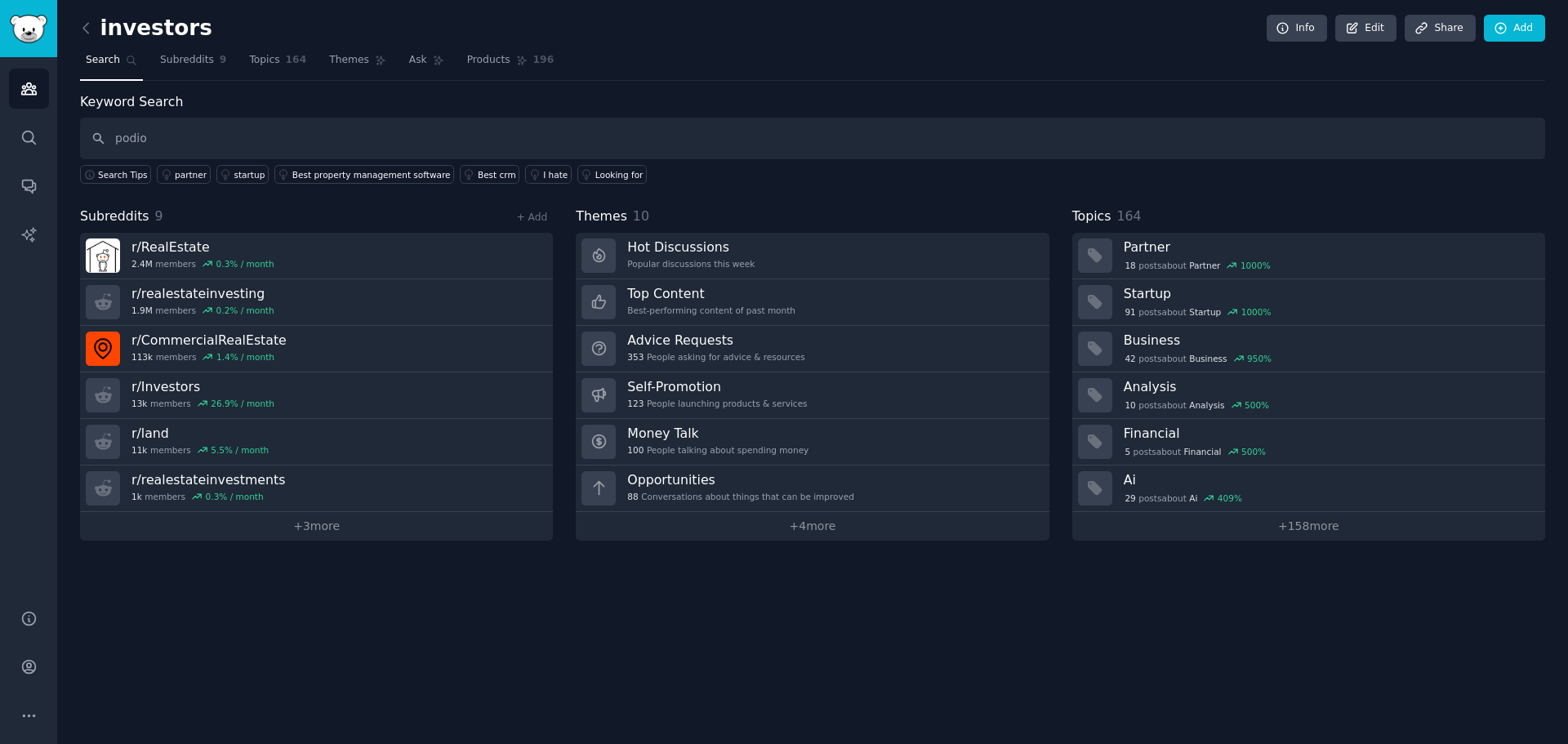
type input "podio"
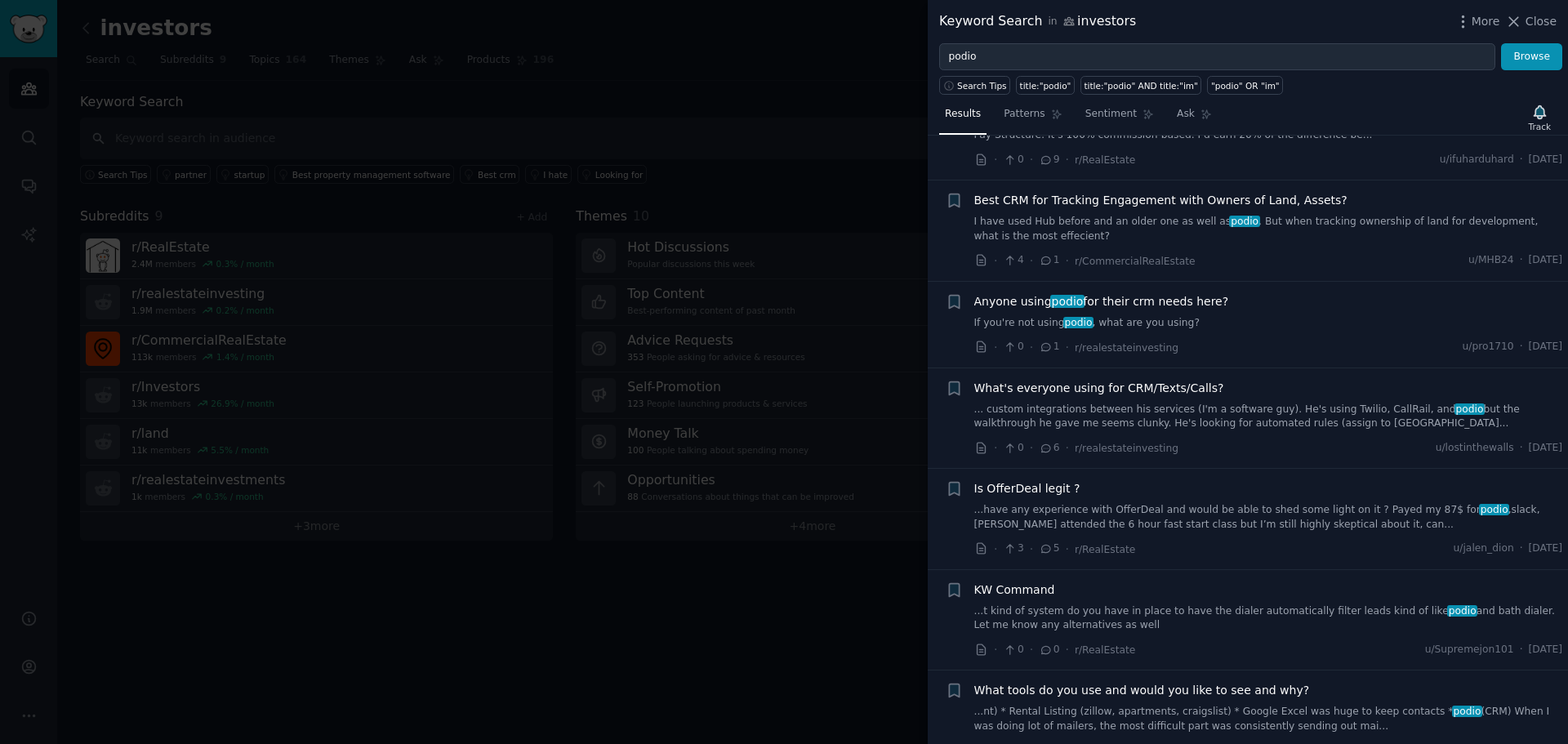
scroll to position [164, 0]
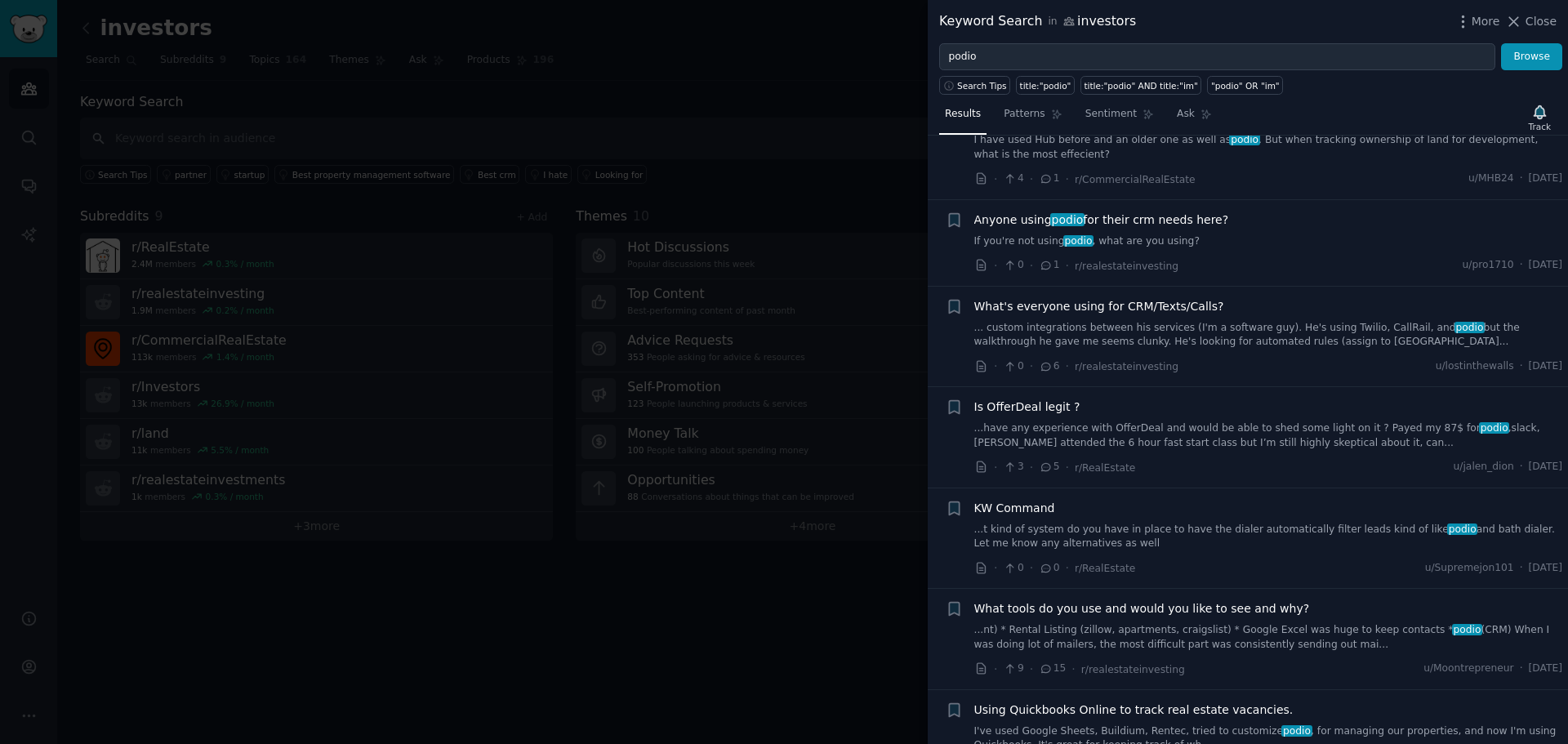
click at [1122, 236] on link "If you're not using podio , what are you using?" at bounding box center [1269, 242] width 589 height 14
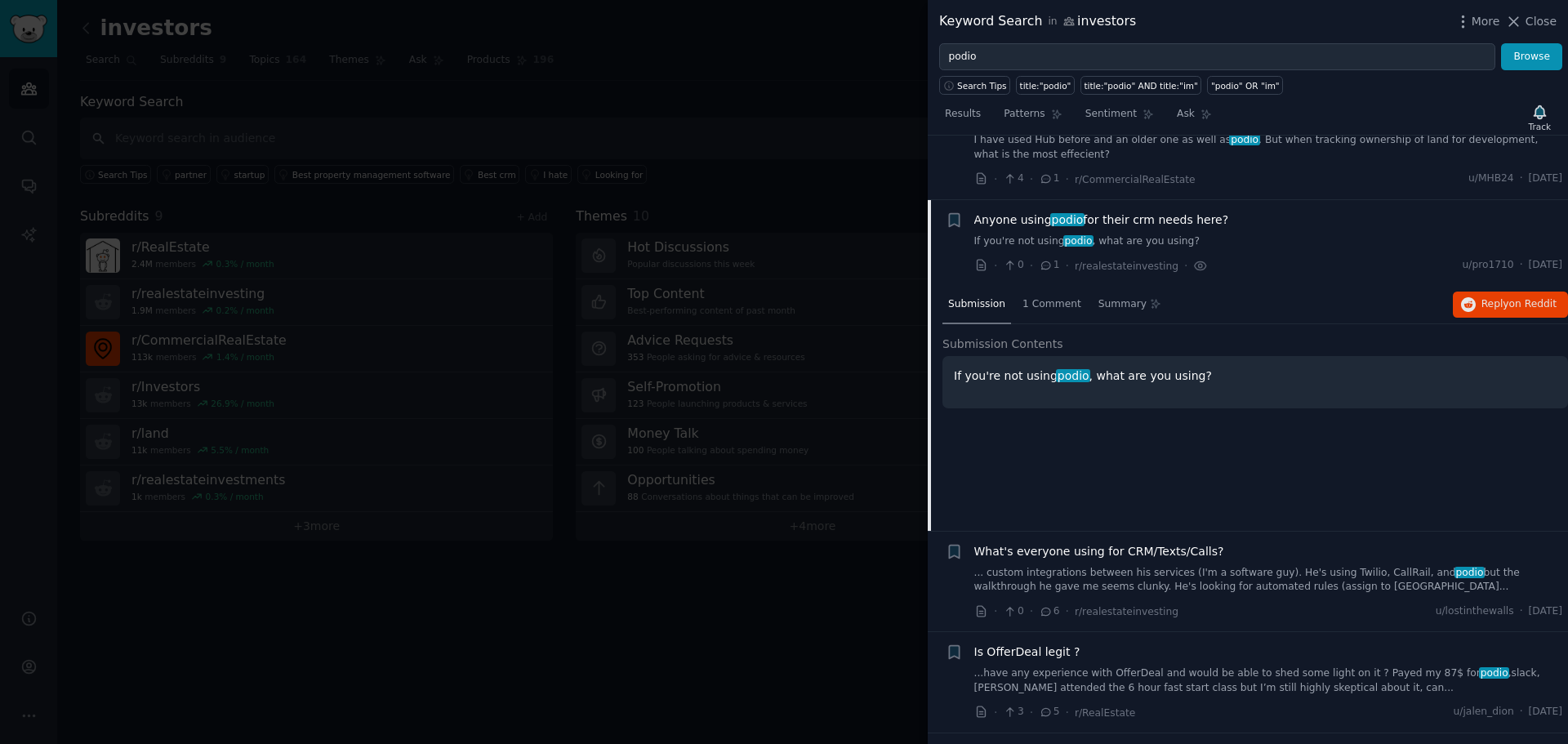
scroll to position [228, 0]
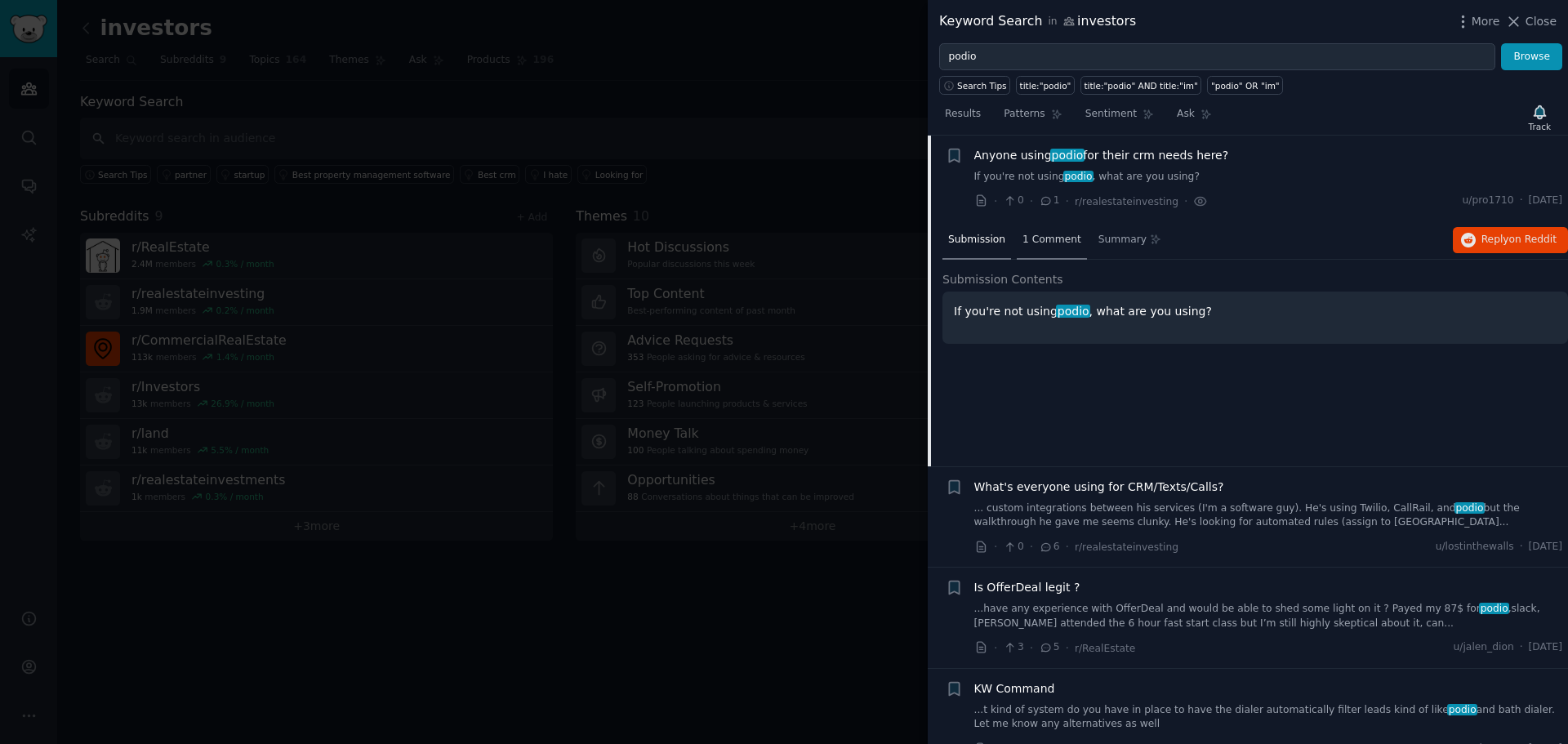
click at [1035, 239] on span "1 Comment" at bounding box center [1051, 240] width 59 height 14
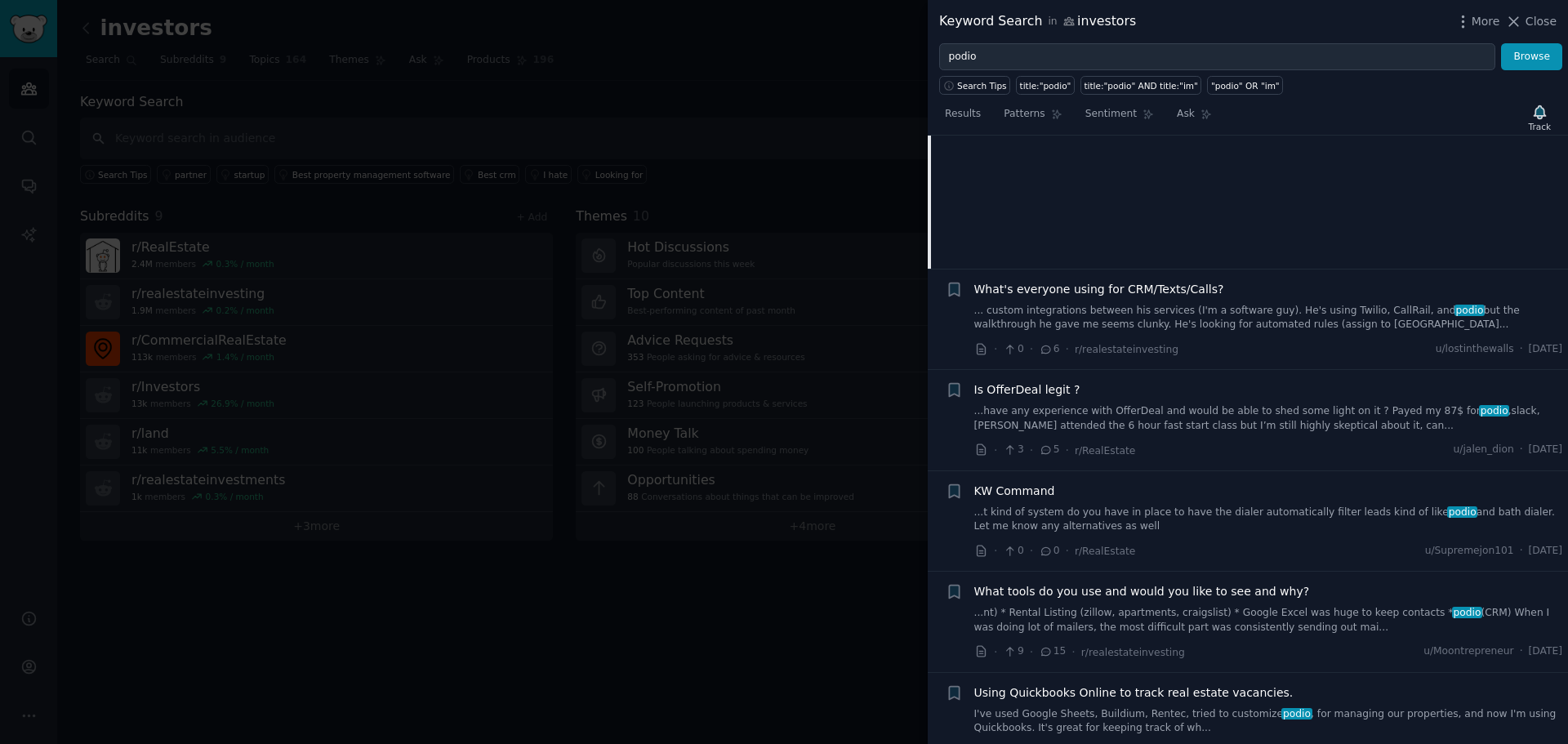
scroll to position [455, 0]
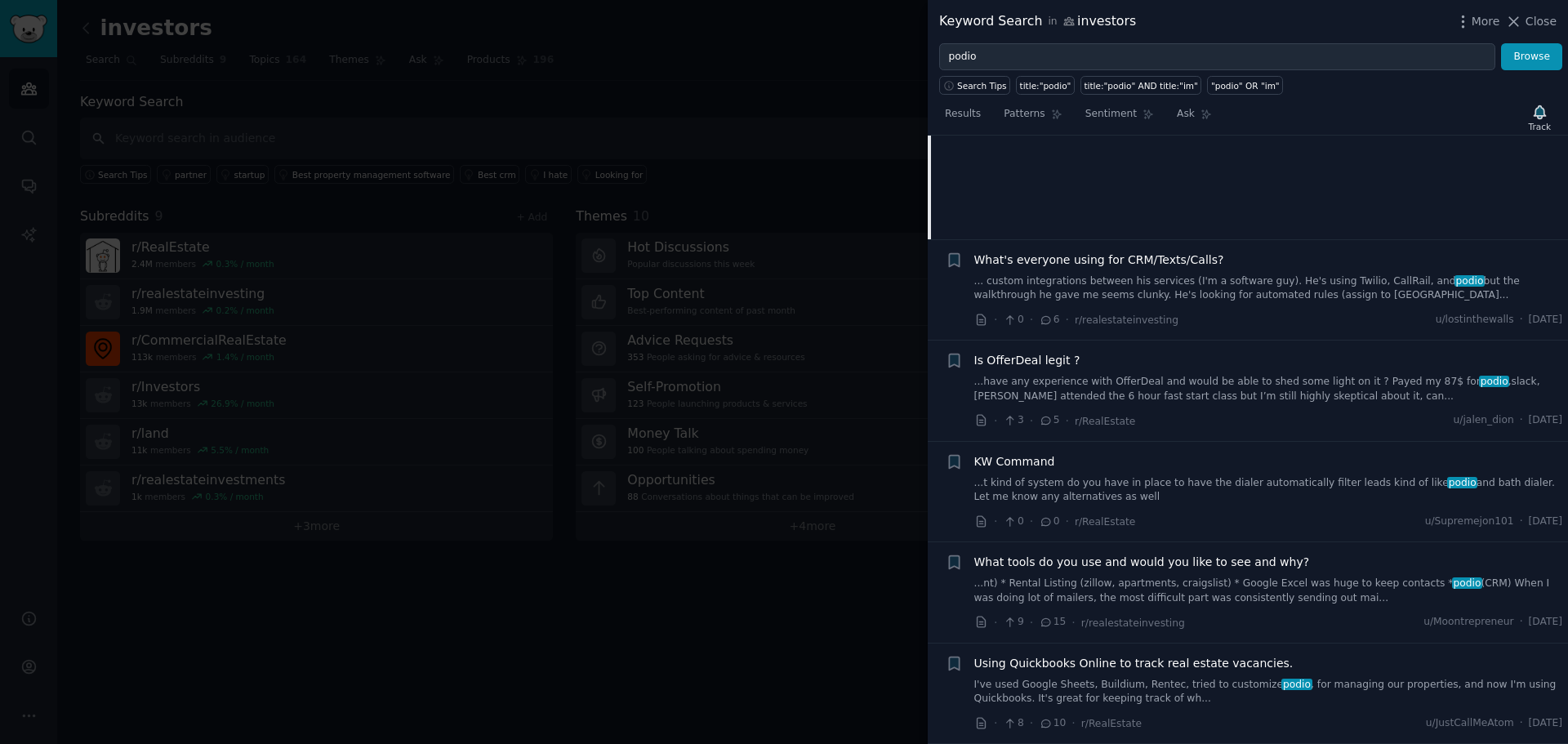
click at [1240, 293] on link "... custom integrations between his services (I'm a software guy). He's using T…" at bounding box center [1269, 289] width 589 height 29
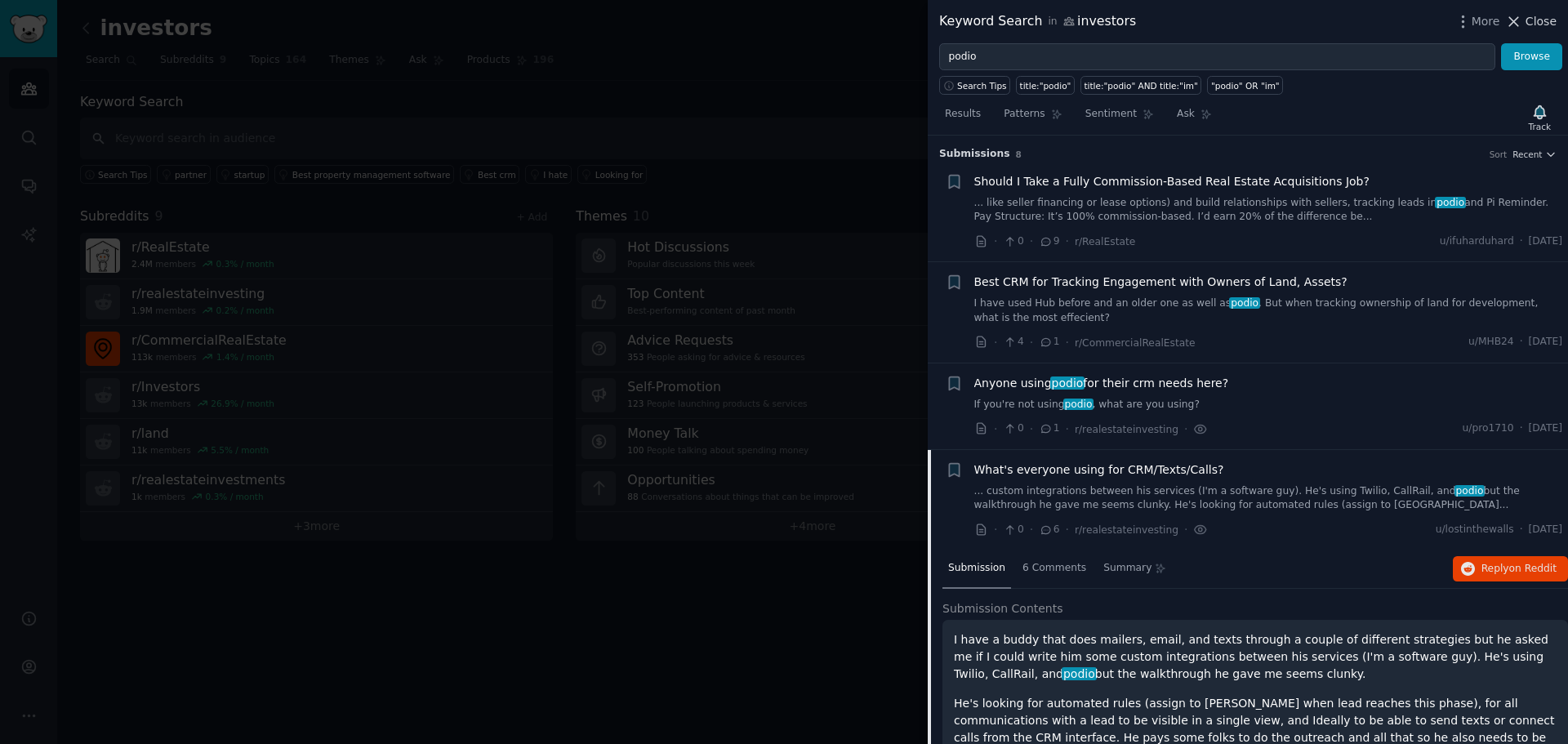
click at [1522, 20] on icon at bounding box center [1514, 22] width 17 height 17
